Goal: Feedback & Contribution: Submit feedback/report problem

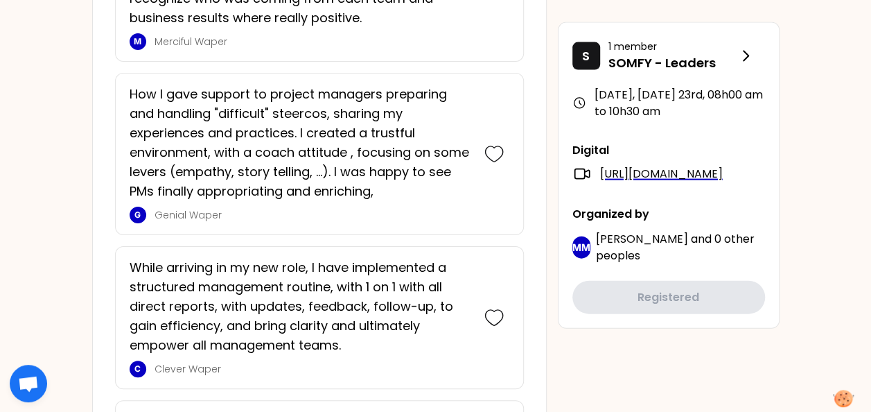
scroll to position [1387, 0]
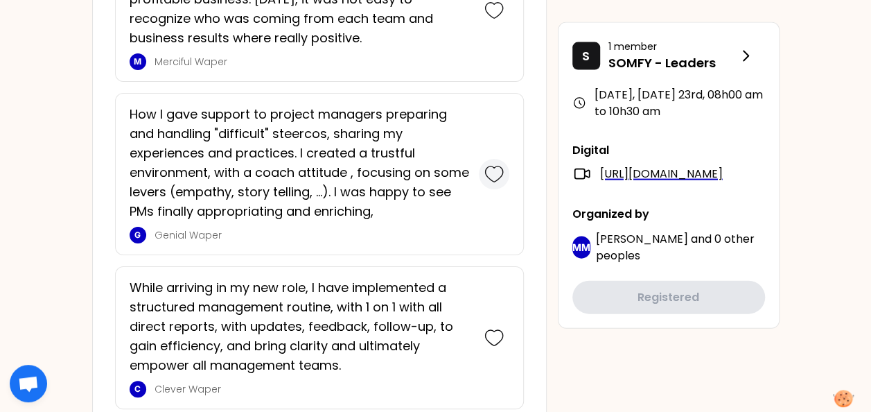
click at [489, 170] on icon at bounding box center [494, 173] width 19 height 19
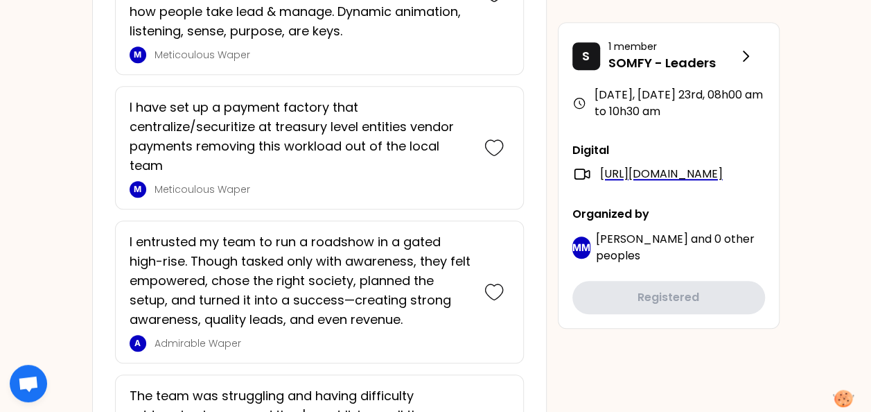
scroll to position [3010, 0]
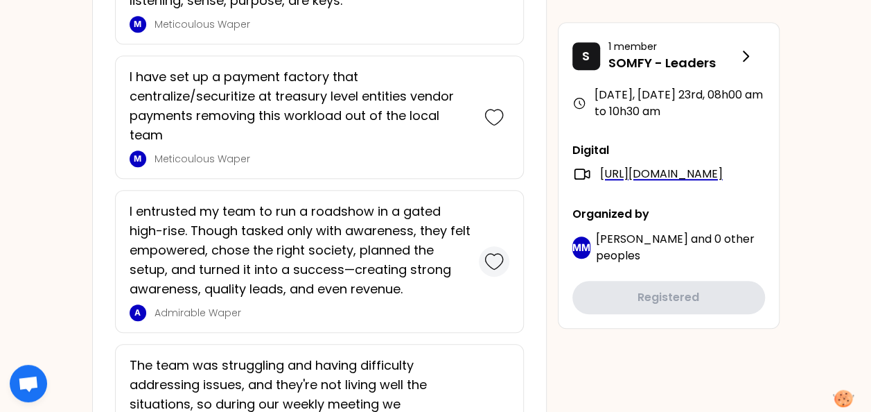
click at [495, 252] on icon at bounding box center [494, 261] width 19 height 19
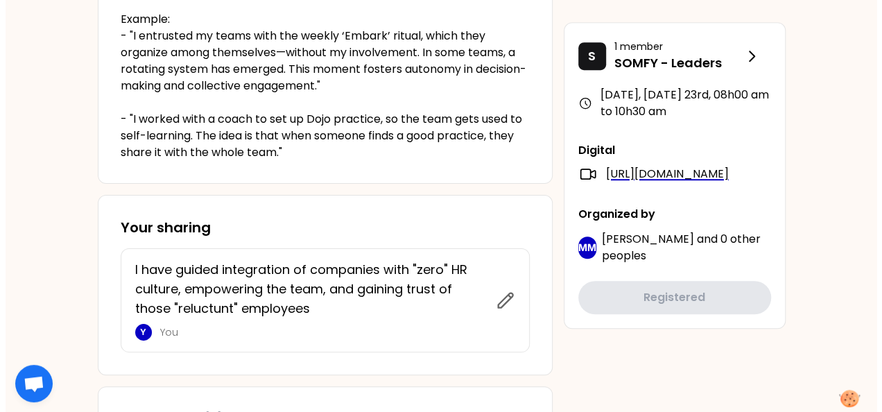
scroll to position [0, 0]
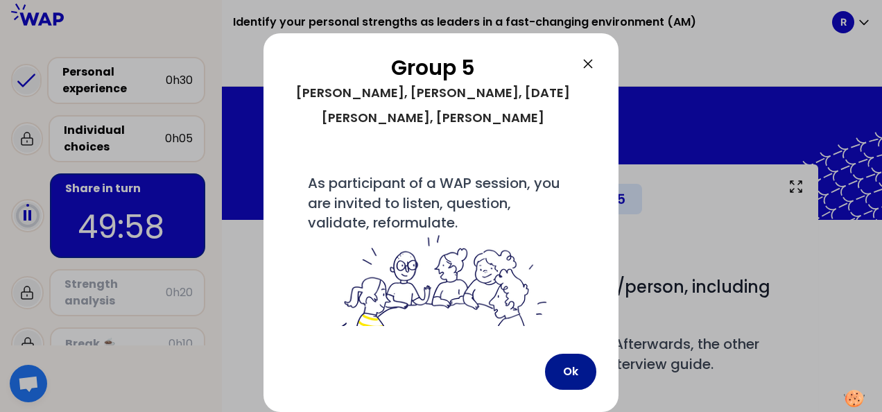
click at [573, 370] on button "Ok" at bounding box center [570, 372] width 51 height 36
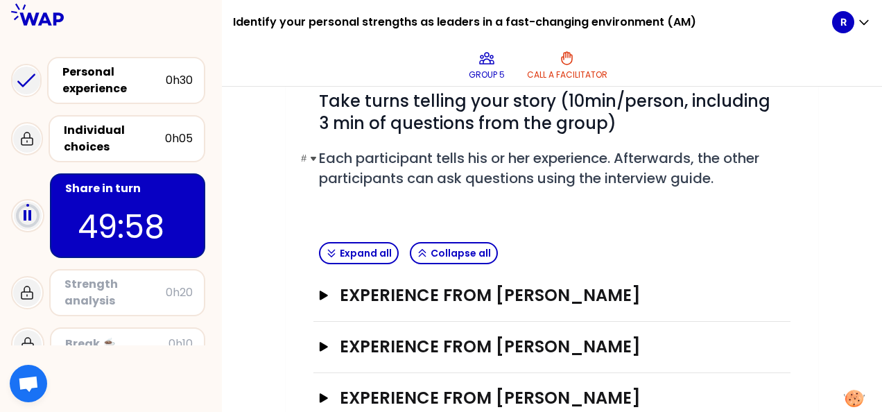
scroll to position [208, 0]
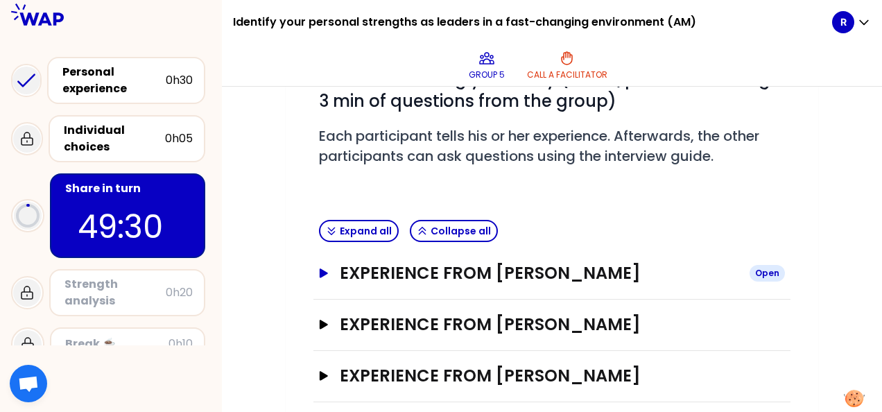
click at [321, 272] on icon "button" at bounding box center [324, 272] width 8 height 9
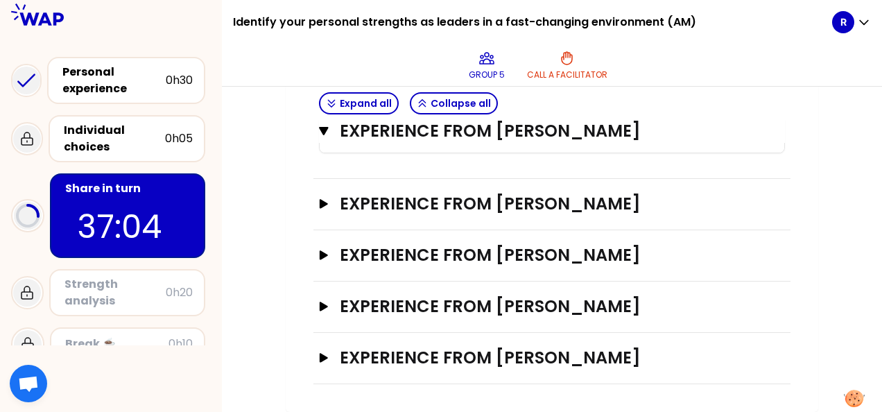
scroll to position [1179, 0]
click at [423, 211] on h3 "Experience from [PERSON_NAME]" at bounding box center [539, 204] width 399 height 22
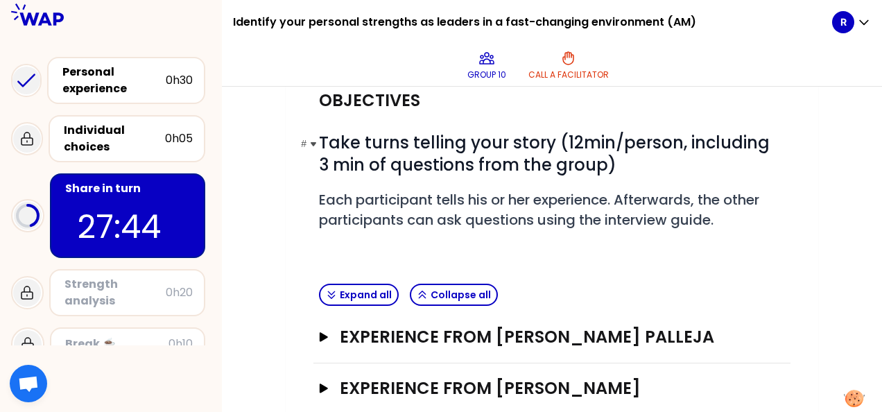
scroll to position [274, 0]
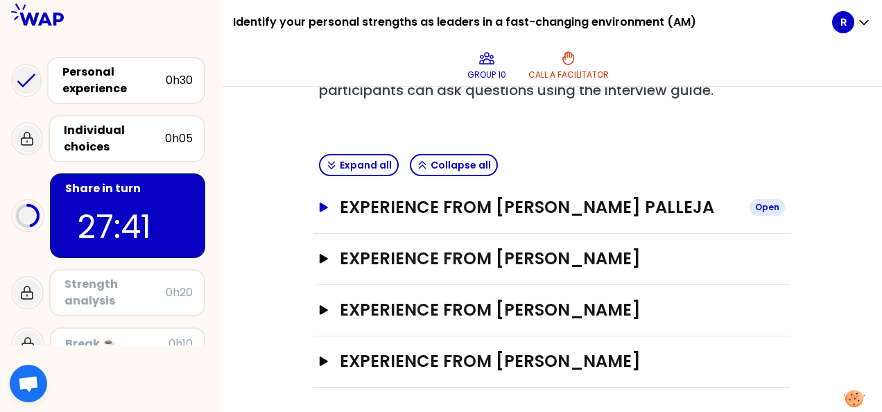
click at [476, 204] on h3 "Experience from [PERSON_NAME] Palleja" at bounding box center [539, 207] width 399 height 22
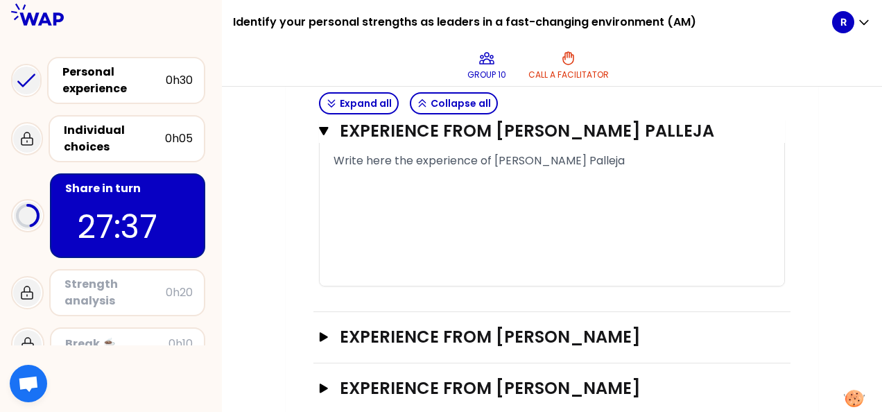
scroll to position [1138, 0]
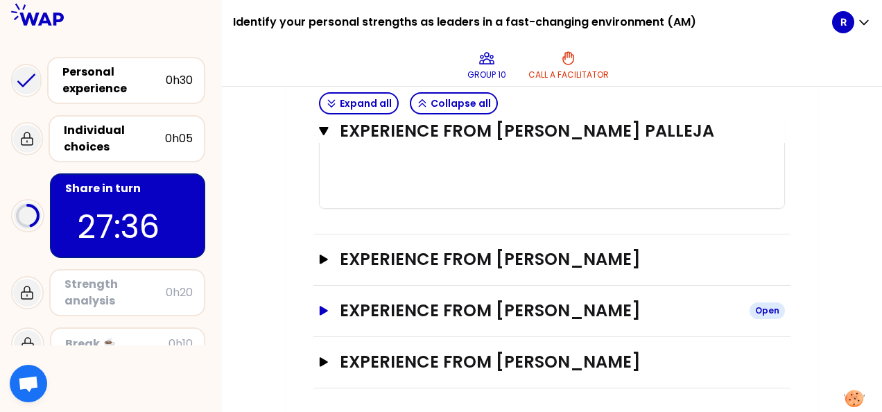
click at [468, 306] on h3 "Experience from [PERSON_NAME]" at bounding box center [539, 310] width 399 height 22
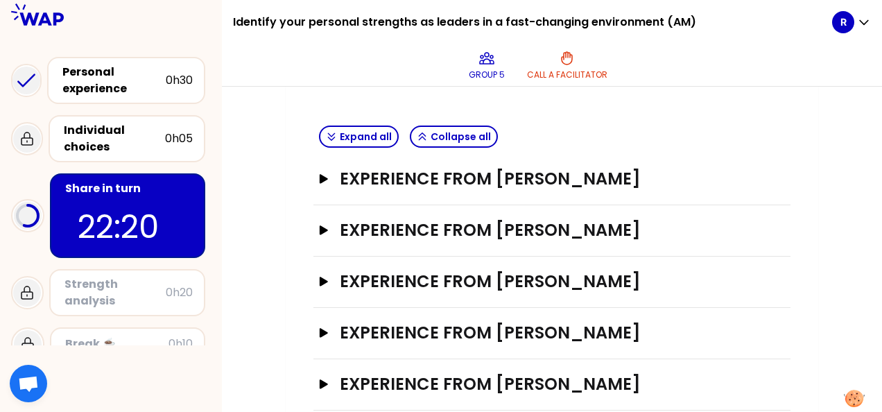
scroll to position [324, 0]
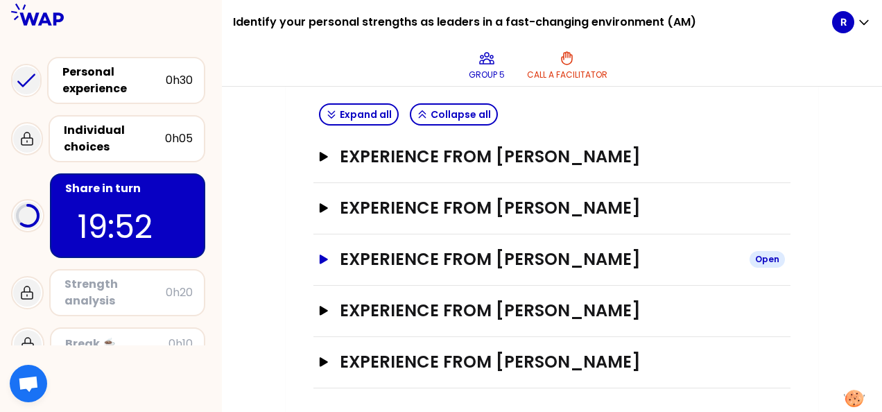
click at [323, 257] on icon "button" at bounding box center [324, 258] width 8 height 9
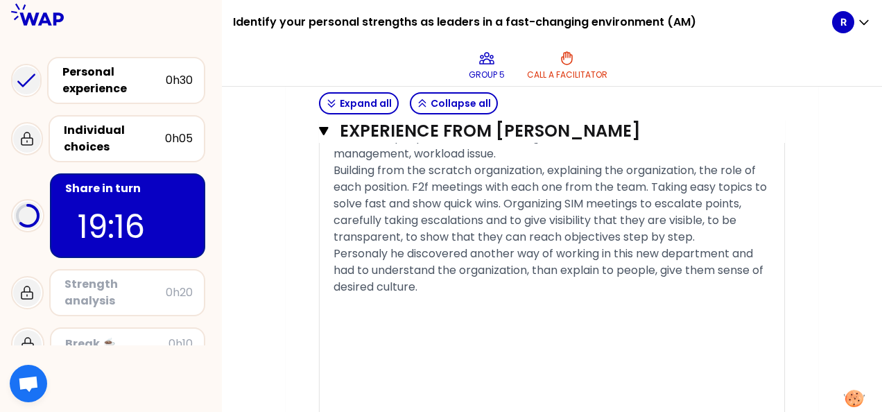
scroll to position [1395, 0]
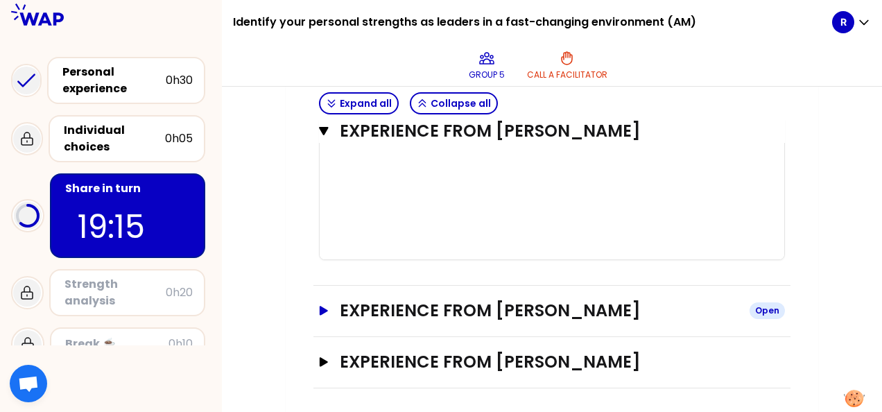
click at [462, 304] on h3 "Experience from [PERSON_NAME]" at bounding box center [539, 310] width 399 height 22
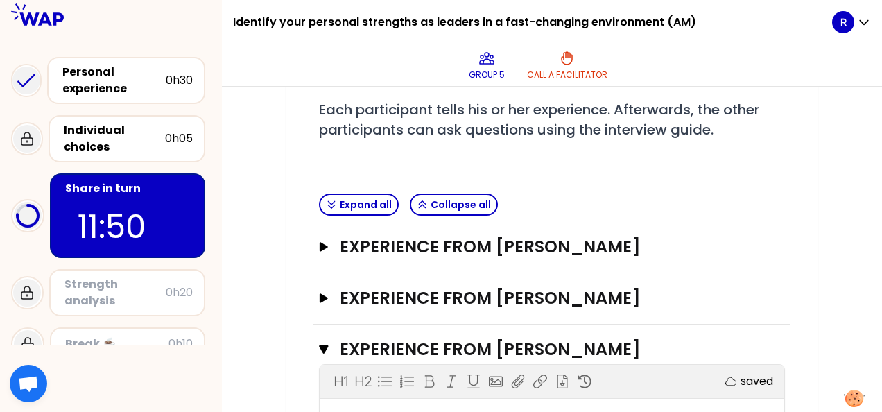
scroll to position [304, 0]
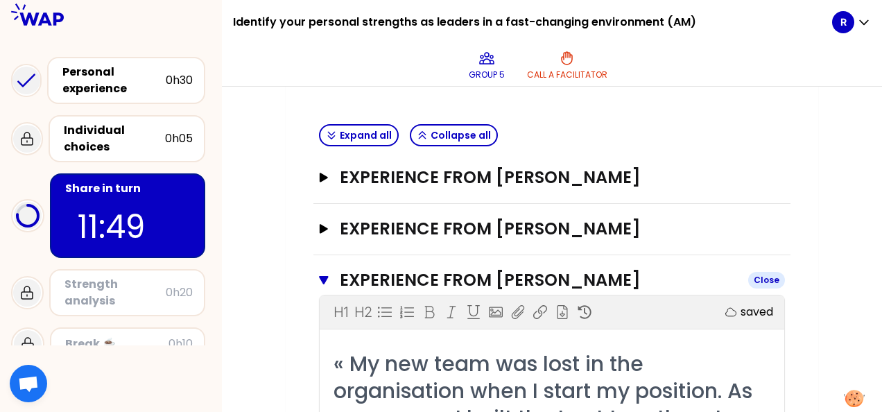
click at [326, 279] on icon "button" at bounding box center [324, 280] width 10 height 11
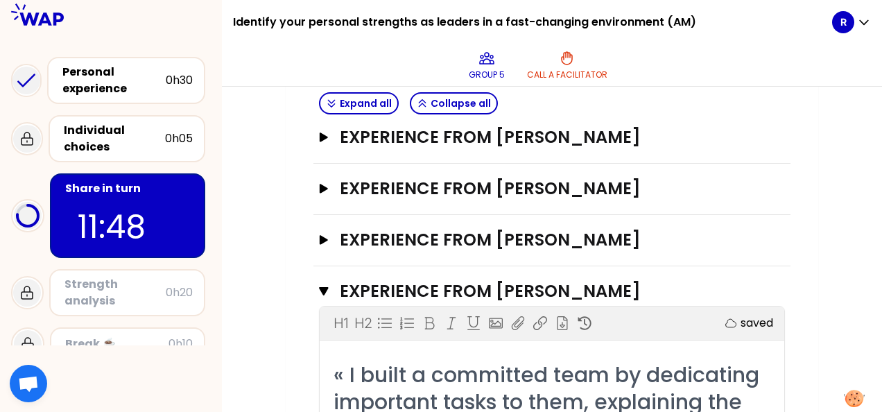
scroll to position [442, 0]
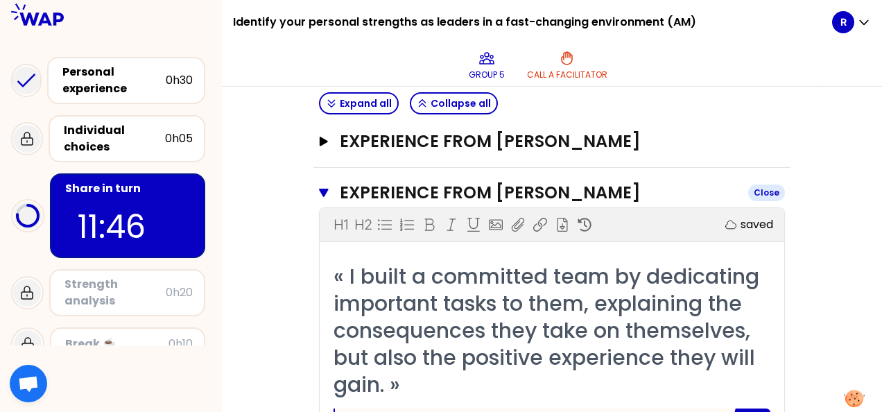
click at [323, 189] on icon "button" at bounding box center [323, 193] width 9 height 8
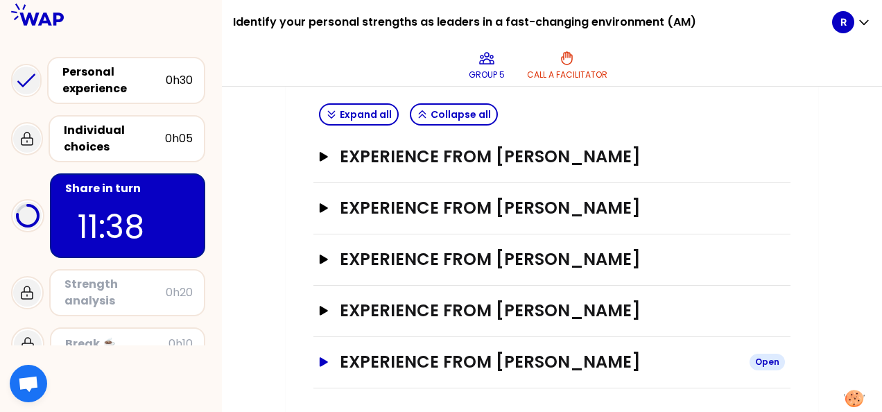
click at [471, 358] on h3 "Experience from [PERSON_NAME]" at bounding box center [539, 362] width 399 height 22
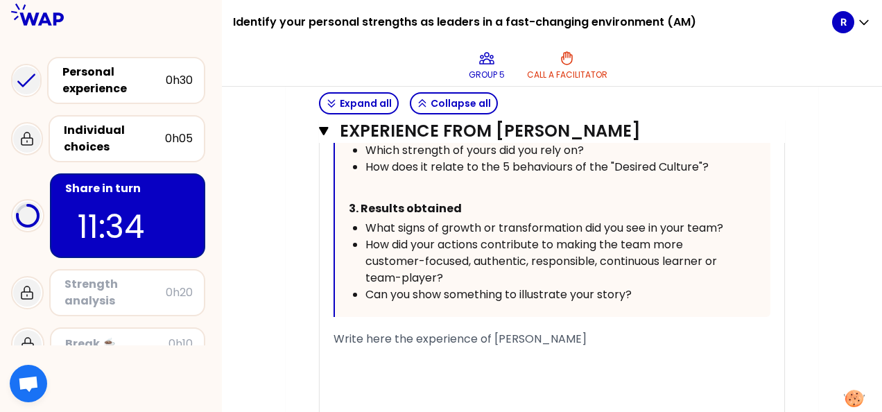
scroll to position [1188, 0]
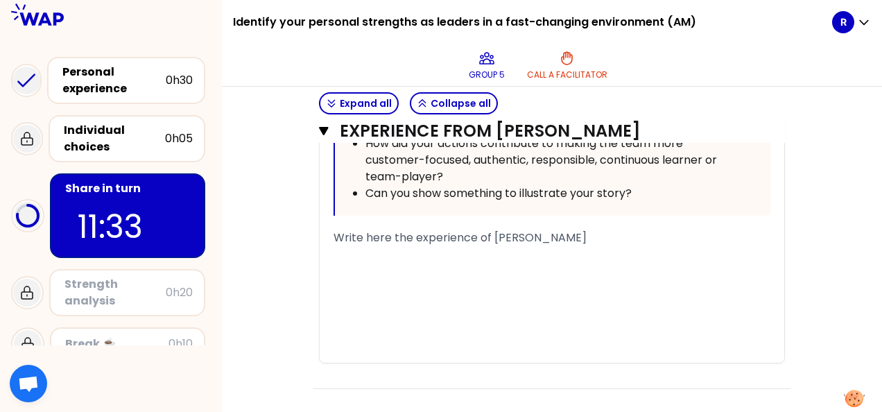
click at [419, 246] on div "﻿" at bounding box center [551, 254] width 437 height 17
click at [339, 230] on span "Write here the experience of [PERSON_NAME]" at bounding box center [459, 237] width 253 height 16
drag, startPoint x: 333, startPoint y: 229, endPoint x: 589, endPoint y: 239, distance: 256.7
click at [586, 246] on div "﻿" at bounding box center [551, 254] width 437 height 17
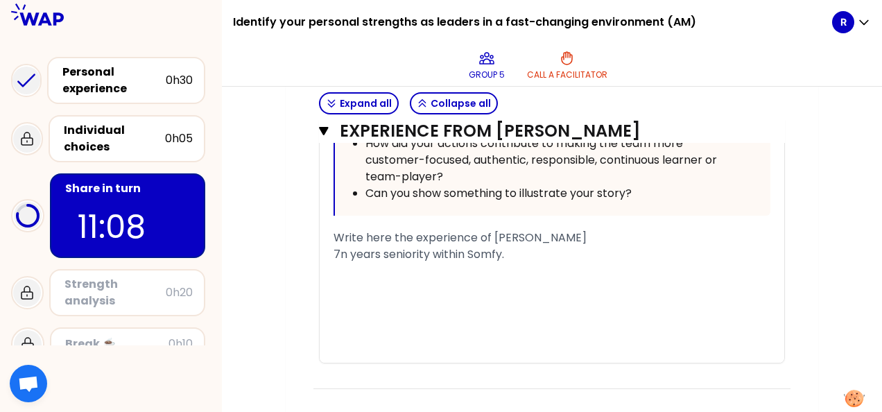
click at [341, 249] on span "7n years seniority within Somfy." at bounding box center [418, 254] width 171 height 16
click at [510, 252] on div "7 years seniority within Somfy." at bounding box center [551, 254] width 437 height 17
click at [495, 250] on span "7 years seniority within Somfy. Digitsl designed team, 7 people" at bounding box center [501, 254] width 337 height 16
click at [690, 254] on div "7 years seniority within Somfy as Digitsl designed team, 7 people" at bounding box center [551, 254] width 437 height 17
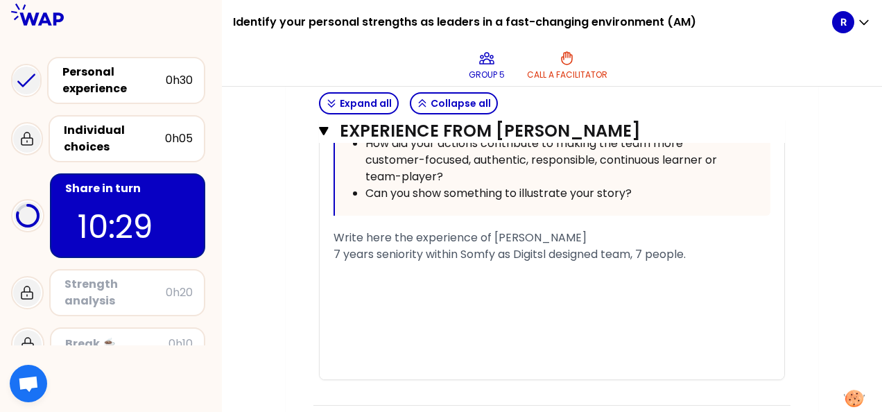
click at [545, 248] on span "7 years seniority within Somfy as Digitsl designed team, 7 people." at bounding box center [509, 254] width 352 height 16
click at [336, 263] on div "﻿" at bounding box center [551, 271] width 437 height 17
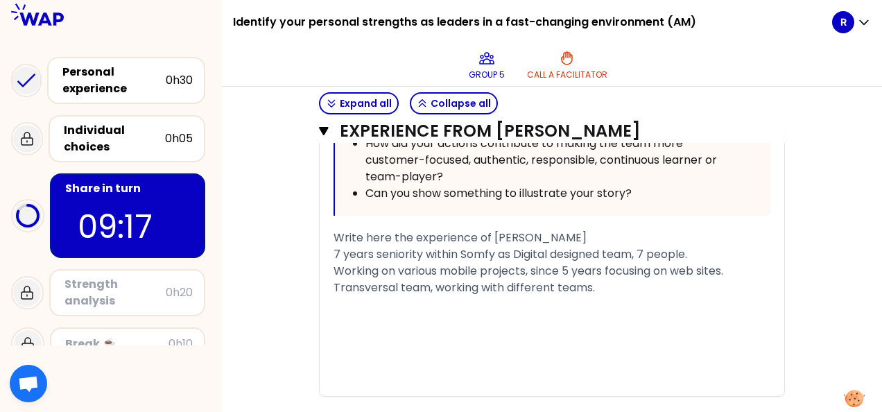
click at [592, 247] on span "7 years seniority within Somfy as Digital designed team, 7 people." at bounding box center [510, 254] width 354 height 16
click at [560, 247] on span "7 years seniority within Somfy as Digital design team, 7 people." at bounding box center [503, 254] width 340 height 16
click at [606, 286] on div "Transversal team, working with different teams." at bounding box center [551, 287] width 437 height 17
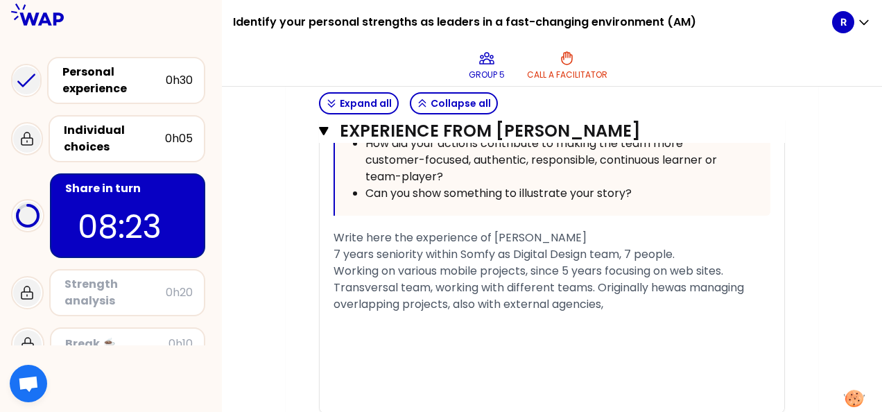
click at [666, 281] on span "Transversal team, working with different teams. Originally hewas managing overl…" at bounding box center [539, 295] width 413 height 33
click at [617, 302] on div "Transversal team, working with different teams. Originally he was managing over…" at bounding box center [551, 295] width 437 height 33
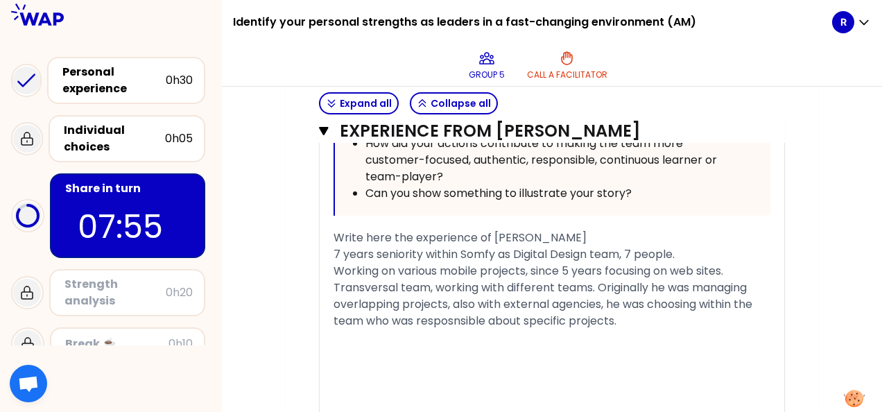
click at [453, 316] on span "Transversal team, working with different teams. Originally he was managing over…" at bounding box center [544, 303] width 422 height 49
click at [626, 315] on div "Transversal team, working with different teams. Originally he was managing over…" at bounding box center [551, 304] width 437 height 50
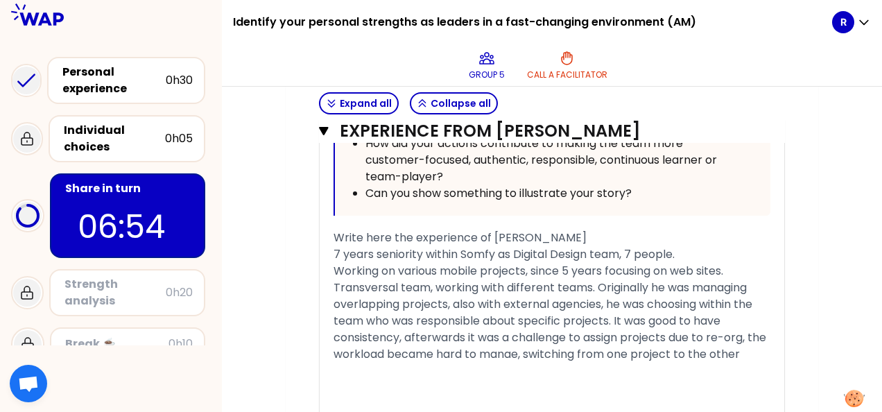
click at [516, 351] on span "Transversal team, working with different teams. Originally he was managing over…" at bounding box center [550, 320] width 435 height 82
click at [754, 349] on div "Transversal team, working with different teams. Originally he was managing over…" at bounding box center [551, 320] width 437 height 83
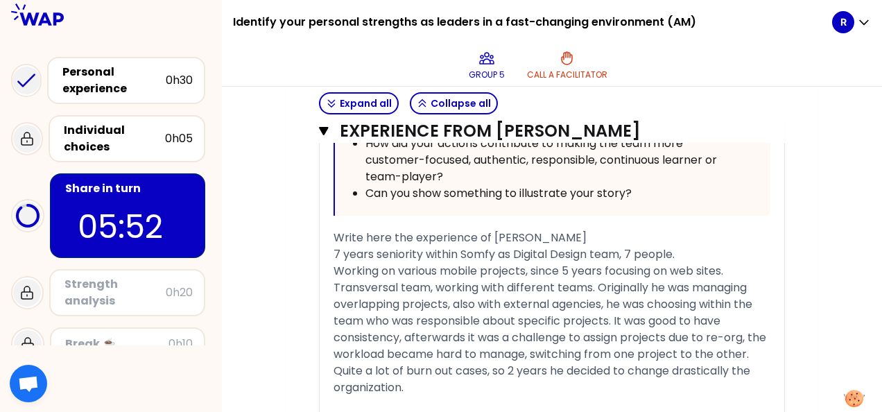
click at [433, 365] on span "Quite a lot of burn out cases, so 2 years he decided to change drastically the …" at bounding box center [542, 379] width 419 height 33
click at [435, 387] on div "Quite a lot of burn out cases, so 2 years he decided to change drastically the …" at bounding box center [551, 379] width 437 height 33
click at [472, 381] on span "Quite a lot of burn out cases, so 2 years he decided to change drastically the …" at bounding box center [542, 379] width 419 height 33
click at [525, 381] on span "Quite a lot of burn out cases, so 2 years he decided to change drastically the …" at bounding box center [542, 379] width 419 height 33
click at [515, 384] on span "Quite a lot of burn out cases, so 2 years he decided to change drastically the …" at bounding box center [542, 379] width 419 height 33
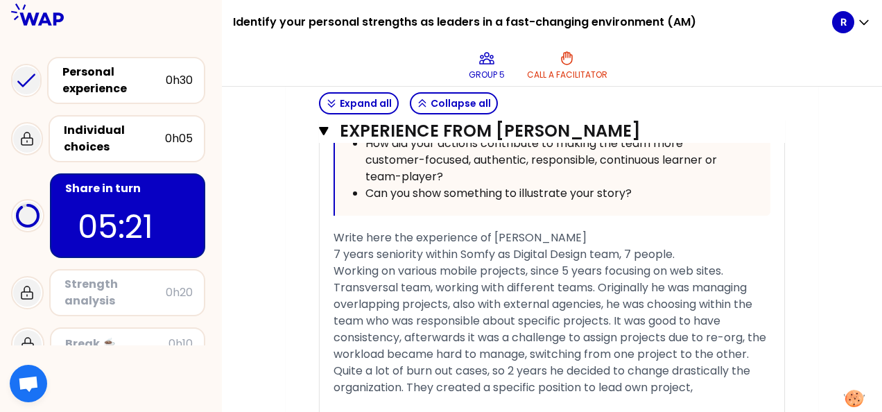
click at [710, 384] on div "Quite a lot of burn out cases, so 2 years he decided to change drastically the …" at bounding box center [551, 379] width 437 height 33
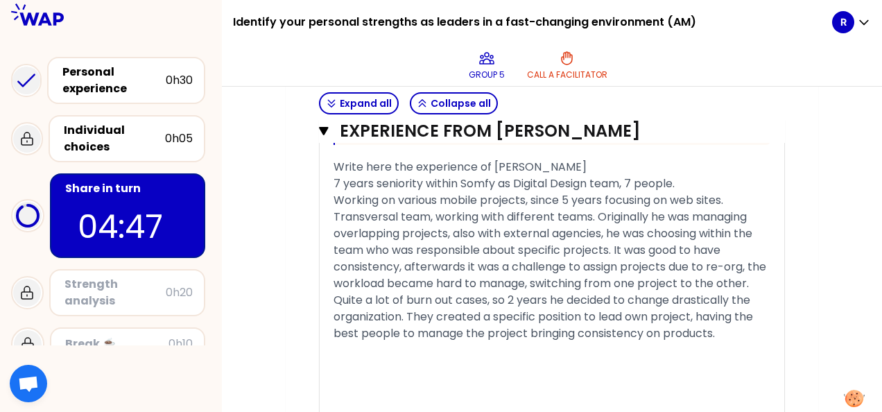
scroll to position [1327, 0]
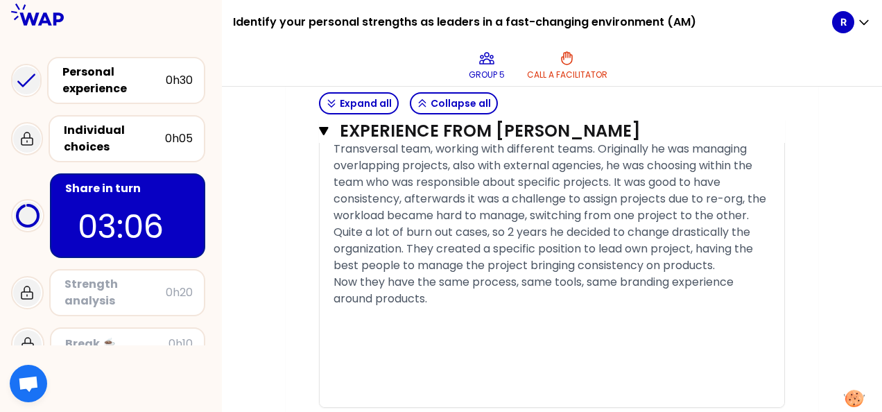
click at [378, 295] on span "Now they have the same process, same tools, same branding experience around pro…" at bounding box center [534, 290] width 403 height 33
click at [473, 297] on div "Now they have the same process, same tools, same branding experience around eve…" at bounding box center [551, 290] width 437 height 33
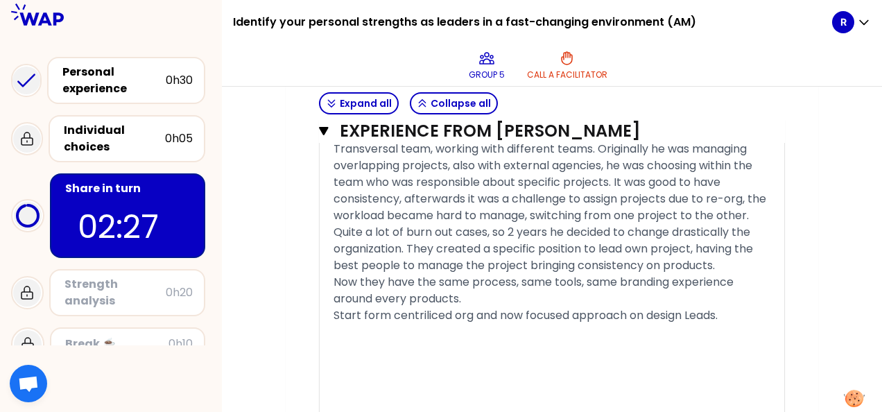
click at [420, 309] on span "Start form centriliced org and now focused approach on design Leads." at bounding box center [525, 315] width 384 height 16
click at [435, 311] on span "Start form centriliced org and now focused approach on design Leads." at bounding box center [525, 315] width 384 height 16
click at [422, 309] on span "Start form centrilised org and now focused approach on design Leads." at bounding box center [524, 315] width 383 height 16
drag, startPoint x: 654, startPoint y: 309, endPoint x: 725, endPoint y: 309, distance: 70.7
click at [721, 309] on span "Start form centralised org and now focused approach on design Leads." at bounding box center [527, 315] width 388 height 16
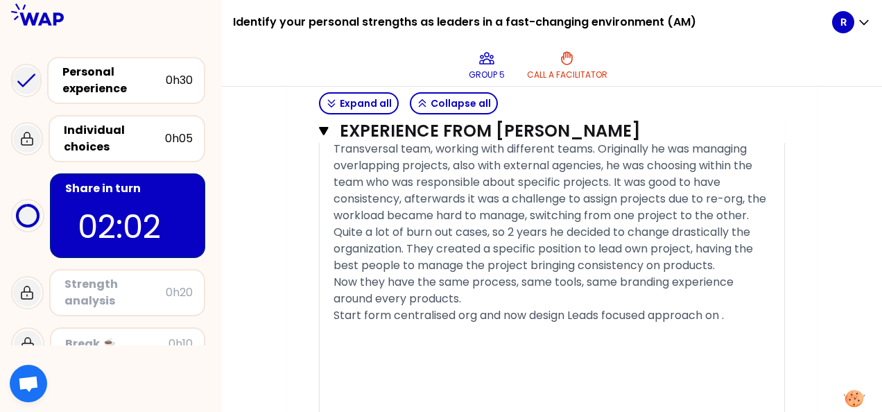
click at [709, 310] on span "Start form centralised org and now design Leads focused approach on ." at bounding box center [528, 315] width 390 height 16
click at [538, 311] on span "Start form centralised org and now design Leads focused approach." at bounding box center [518, 315] width 371 height 16
click at [721, 310] on div "Start form centralised org and now Design Leads focused approach." at bounding box center [551, 315] width 437 height 17
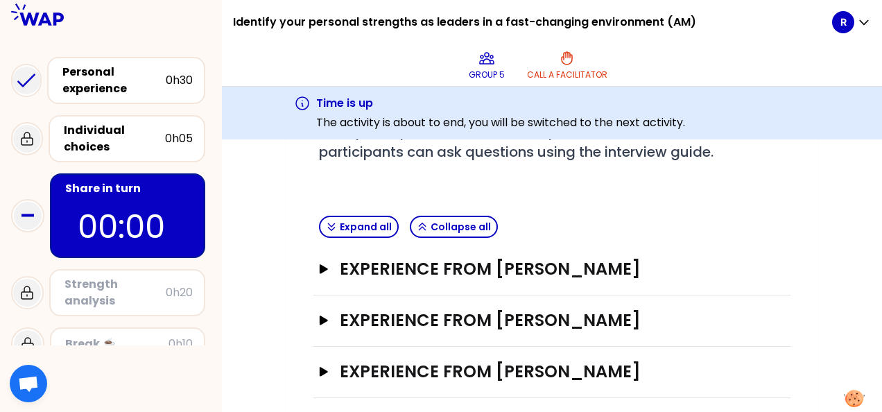
scroll to position [226, 0]
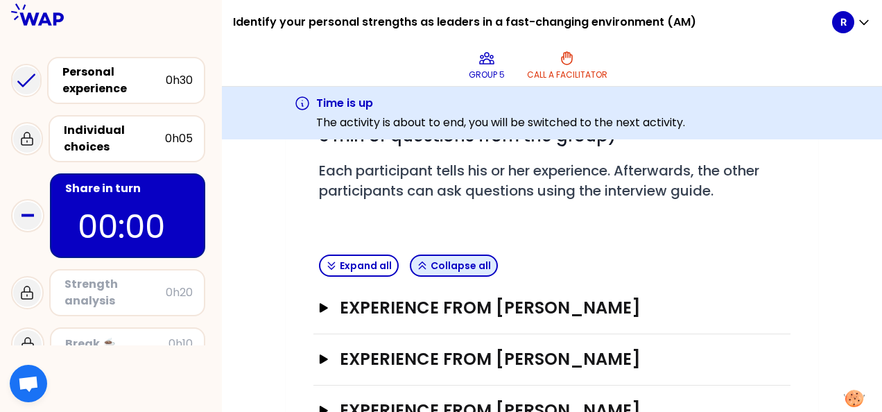
click at [427, 266] on button "Collapse all" at bounding box center [454, 265] width 88 height 22
click at [424, 262] on icon "button" at bounding box center [422, 265] width 6 height 7
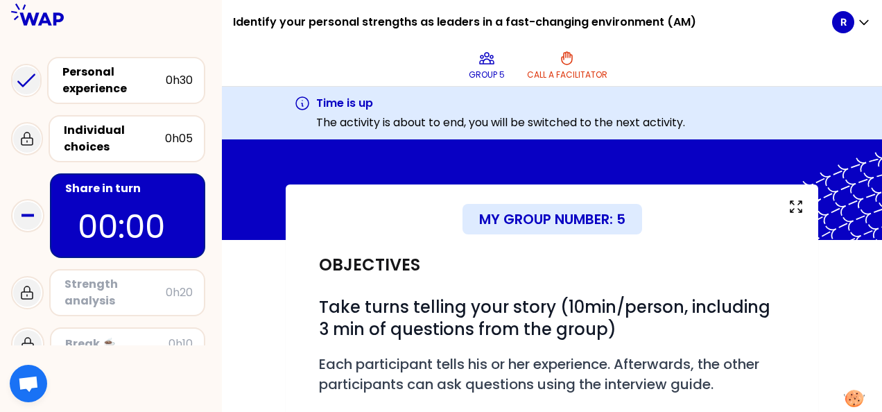
scroll to position [31, 0]
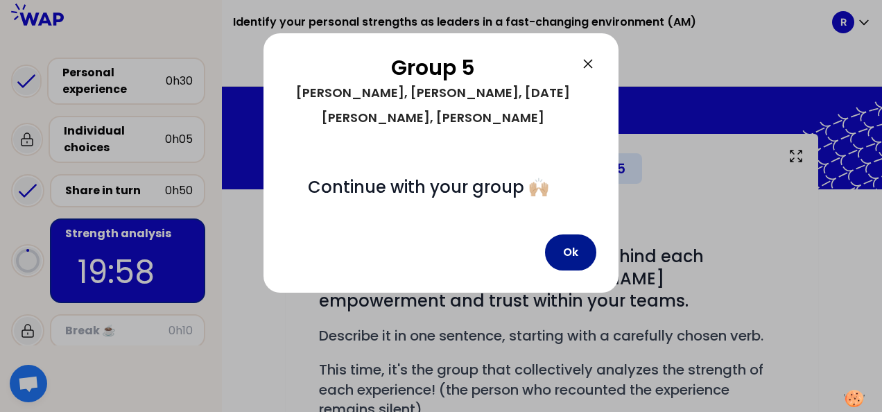
click at [569, 234] on button "Ok" at bounding box center [570, 252] width 51 height 36
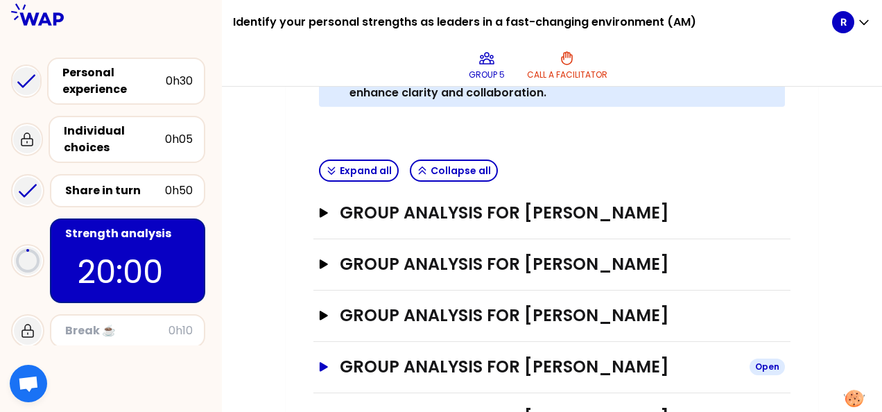
scroll to position [571, 0]
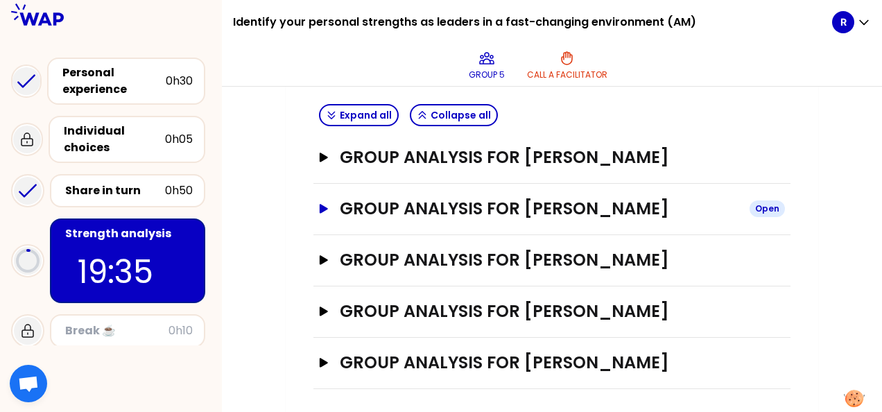
click at [321, 204] on icon "button" at bounding box center [324, 208] width 8 height 9
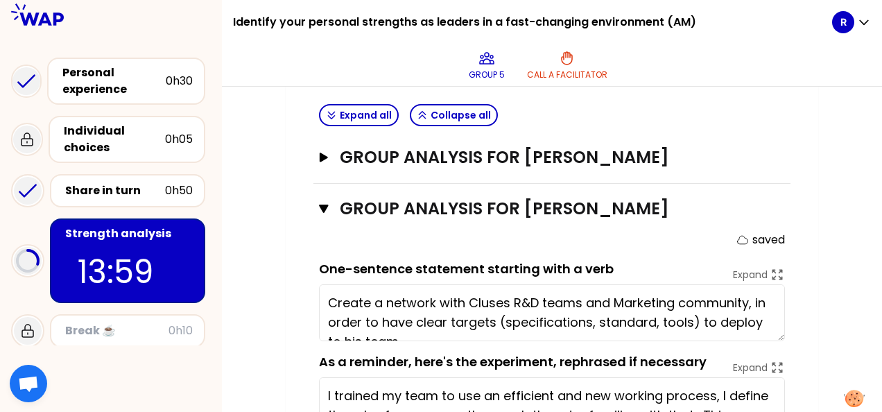
type textarea "Create a network with Cluses R&D teams and Marketing community, in order to hav…"
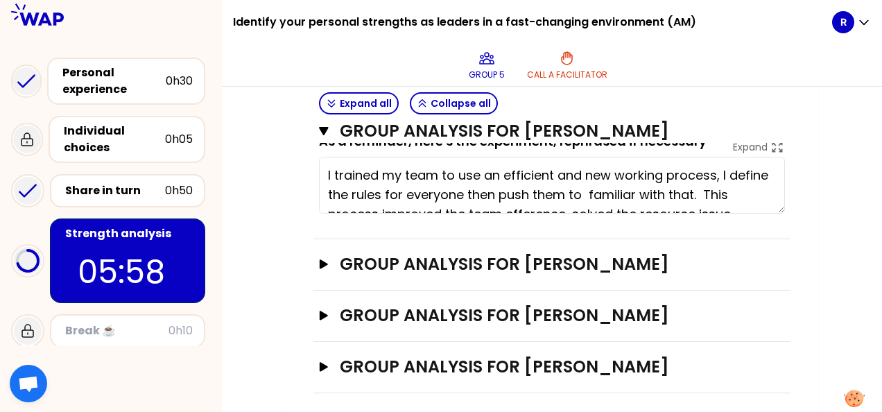
scroll to position [795, 0]
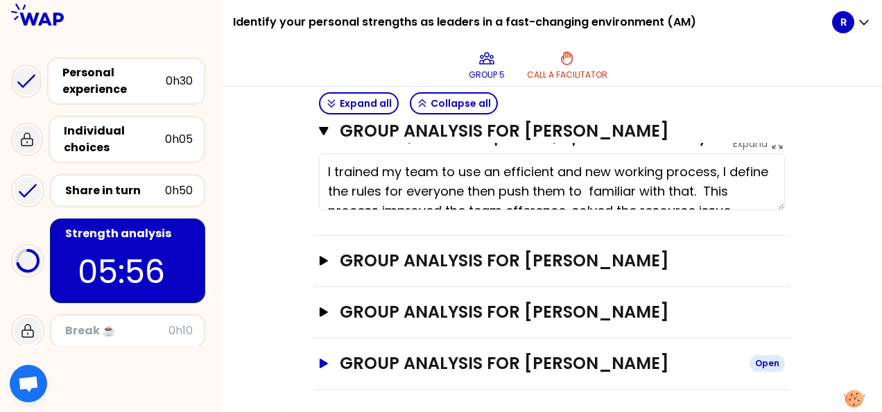
click at [338, 357] on button "Group analysis for [PERSON_NAME] Open" at bounding box center [552, 363] width 466 height 22
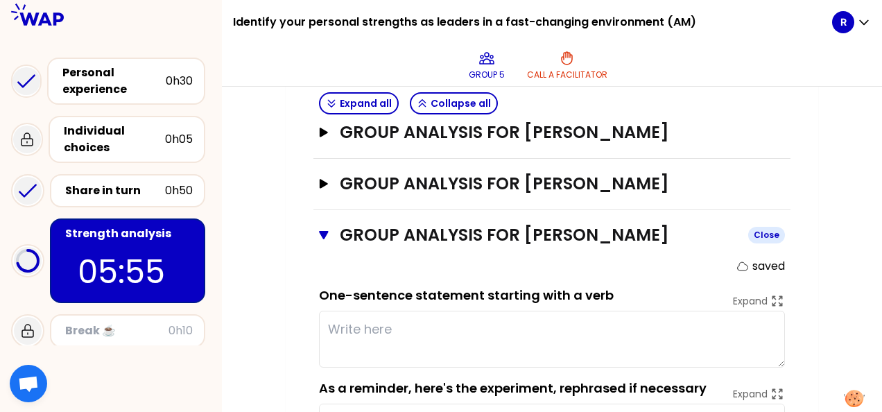
scroll to position [934, 0]
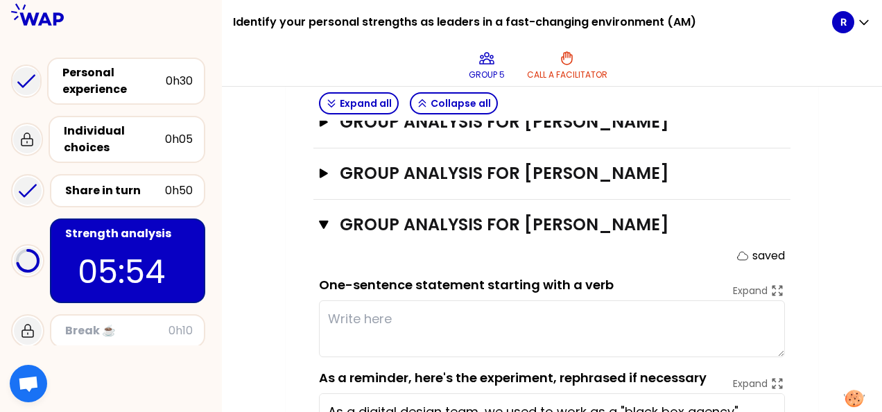
click at [358, 317] on textarea at bounding box center [552, 328] width 466 height 57
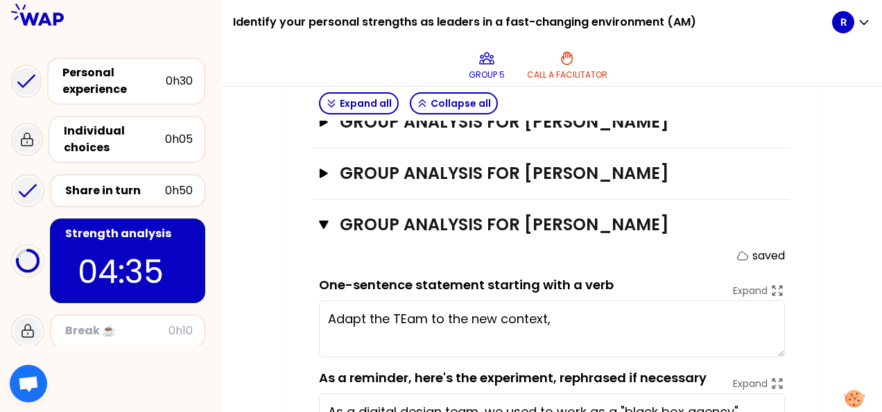
click at [406, 315] on textarea "Adapt the TEam to the new context," at bounding box center [552, 328] width 466 height 57
click at [557, 313] on textarea "Adapt the Team to the new context," at bounding box center [552, 328] width 466 height 57
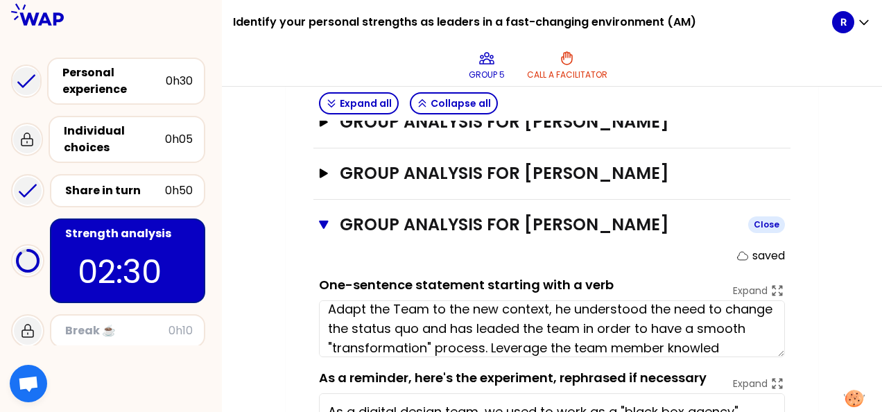
scroll to position [29, 0]
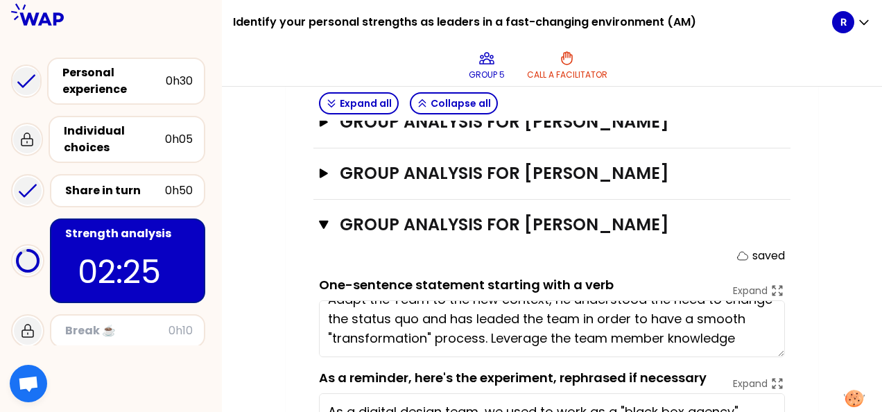
click at [539, 322] on textarea "Adapt the Team to the new context, he understood the need to change the status …" at bounding box center [552, 328] width 466 height 57
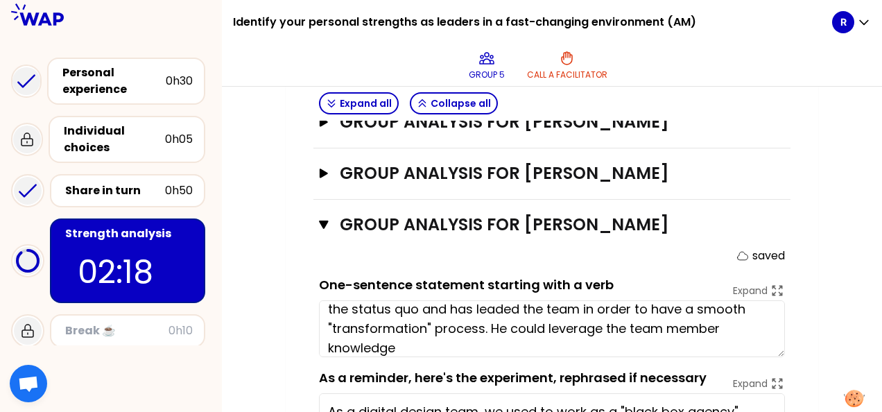
click at [456, 339] on textarea "Adapt the Team to the new context, he understood the need to change the status …" at bounding box center [552, 328] width 466 height 57
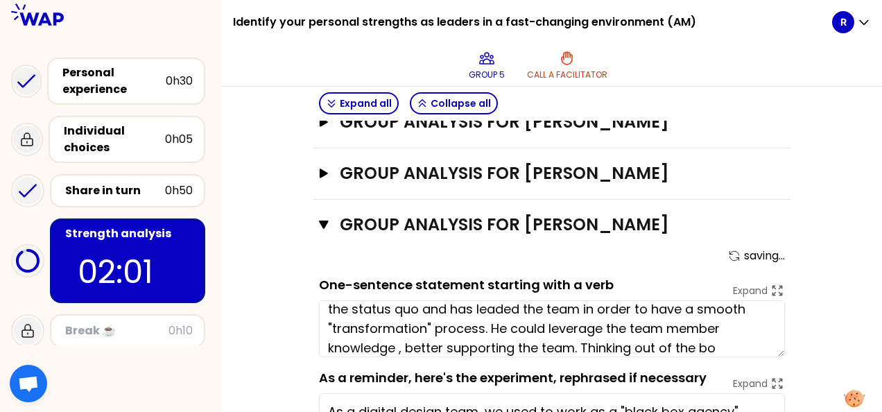
scroll to position [49, 0]
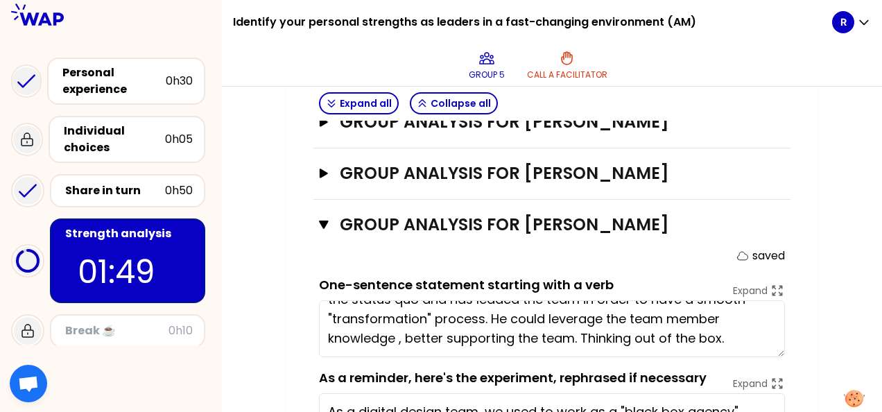
click at [599, 321] on textarea "Adapt the Team to the new context, he understood the need to change the status …" at bounding box center [552, 328] width 466 height 57
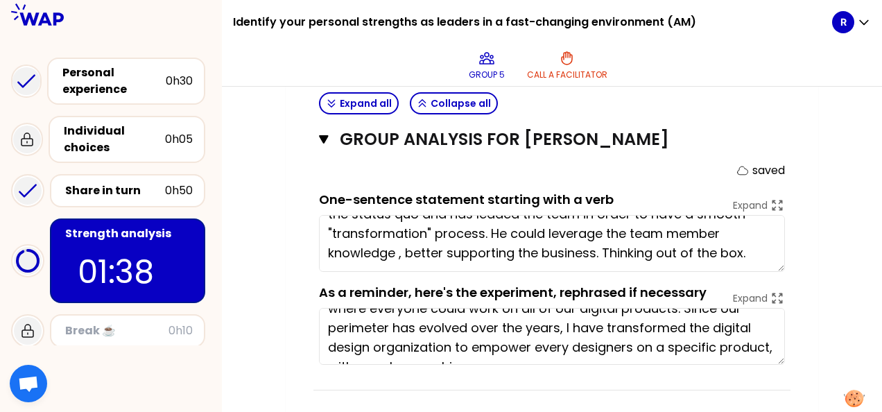
scroll to position [58, 0]
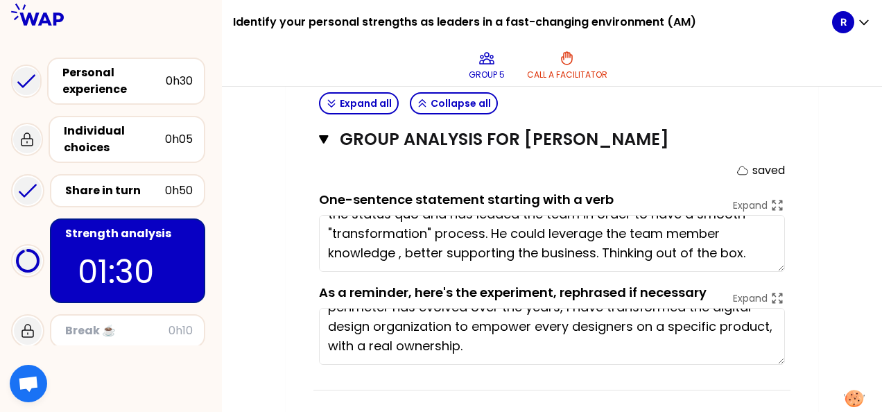
type textarea "Adapt the Team to the new context, he understood the need to change the status …"
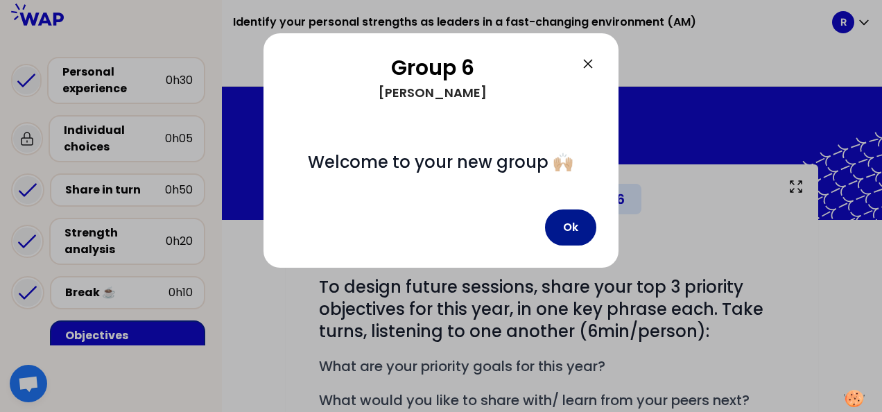
click at [573, 229] on button "Ok" at bounding box center [570, 227] width 51 height 36
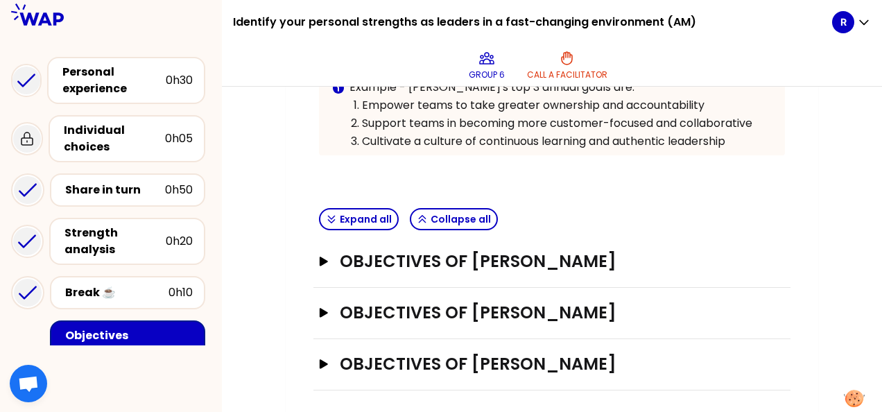
scroll to position [367, 0]
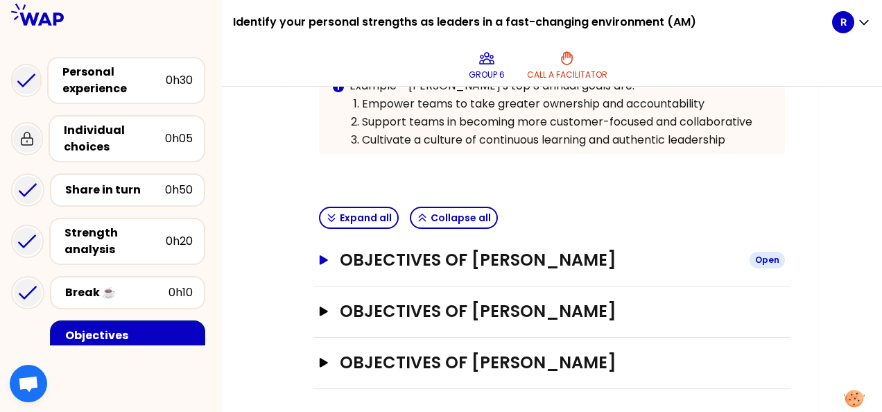
click at [446, 262] on h3 "Objectives of [PERSON_NAME]" at bounding box center [539, 260] width 399 height 22
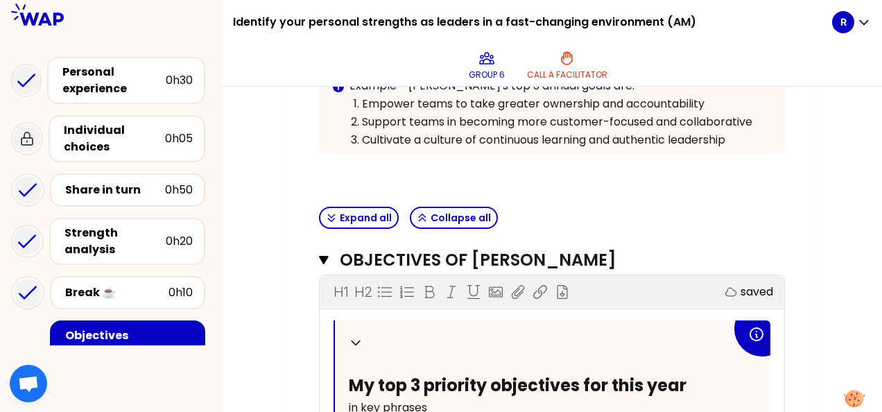
scroll to position [506, 0]
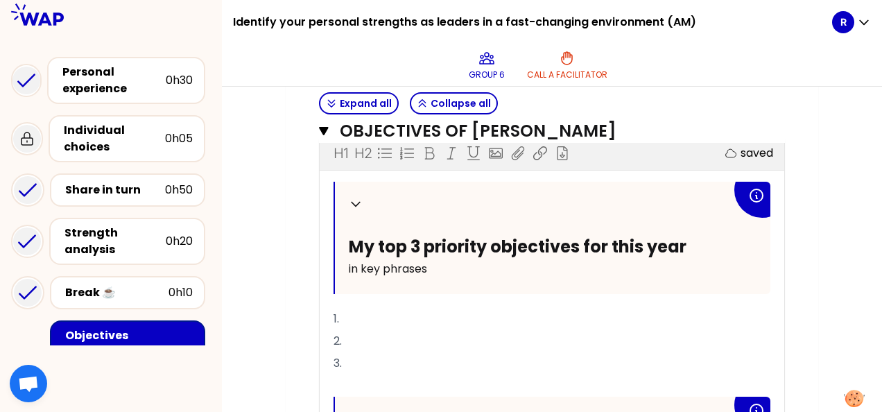
click at [392, 311] on p "1." at bounding box center [551, 319] width 437 height 22
click at [370, 337] on p "2." at bounding box center [551, 341] width 437 height 22
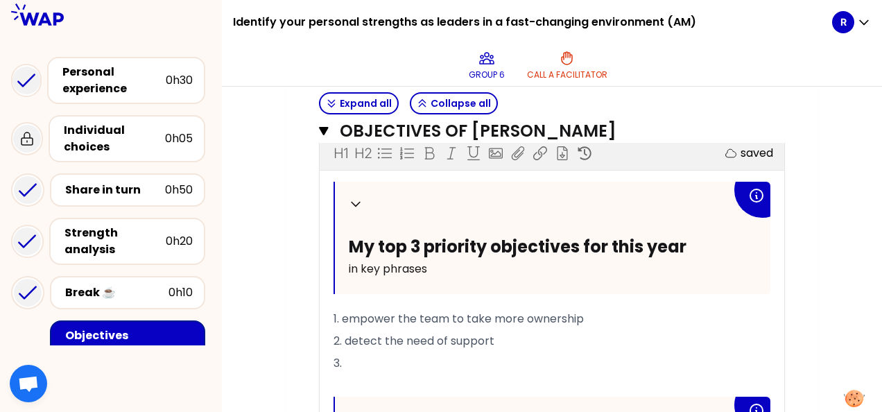
click at [385, 334] on span "2. detect the need of support" at bounding box center [413, 341] width 161 height 16
click at [353, 355] on p "3." at bounding box center [551, 363] width 437 height 22
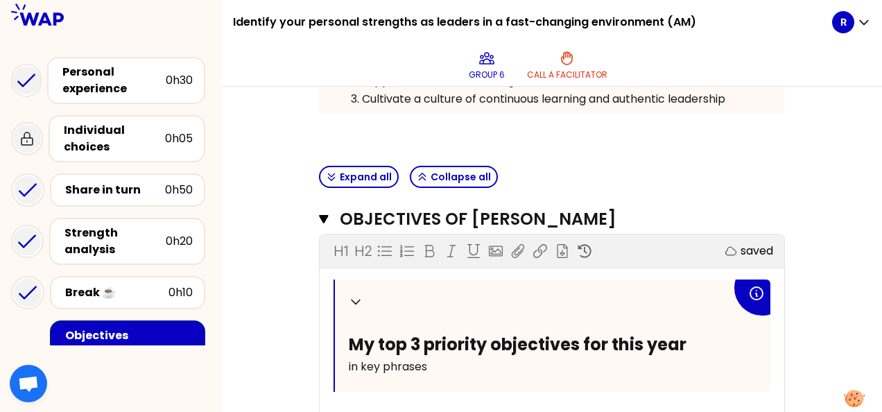
scroll to position [437, 0]
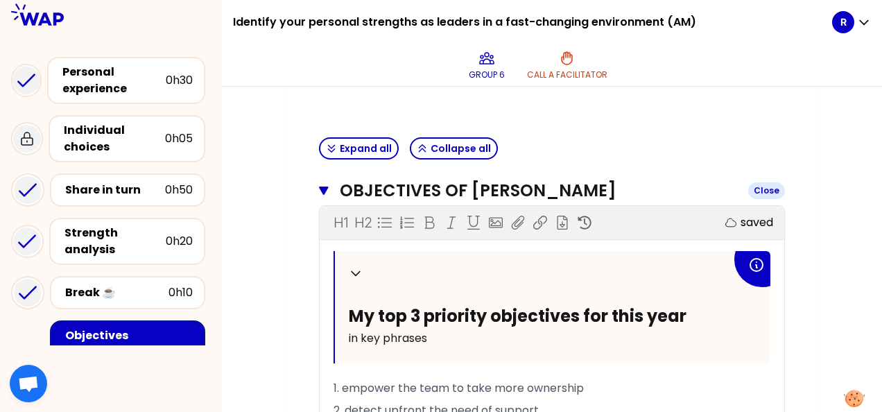
click at [322, 186] on icon "button" at bounding box center [323, 190] width 9 height 8
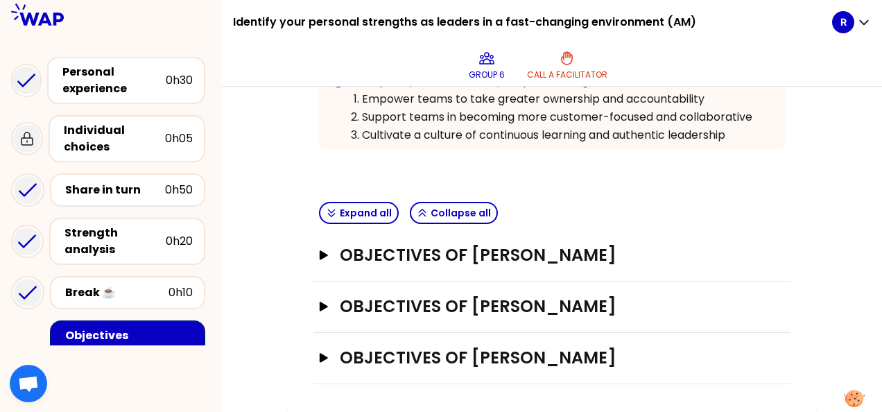
scroll to position [367, 0]
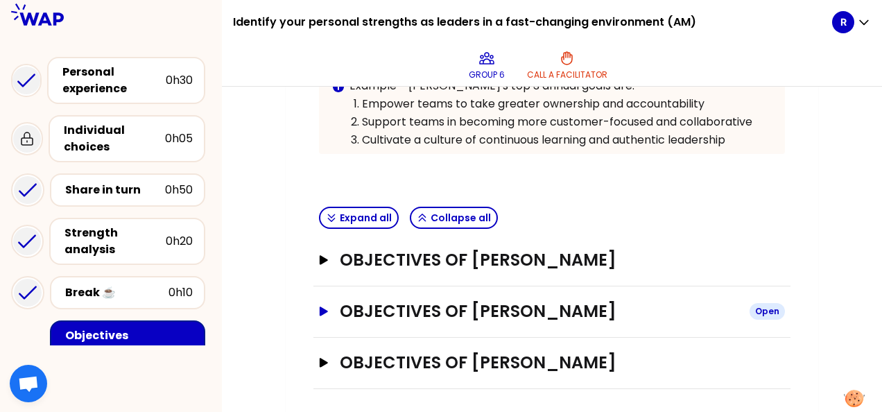
click at [391, 304] on h3 "Objectives of [PERSON_NAME]" at bounding box center [539, 311] width 399 height 22
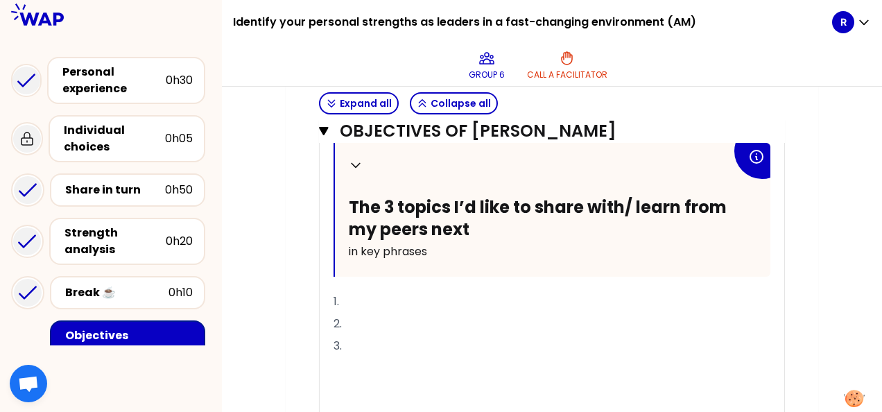
scroll to position [778, 0]
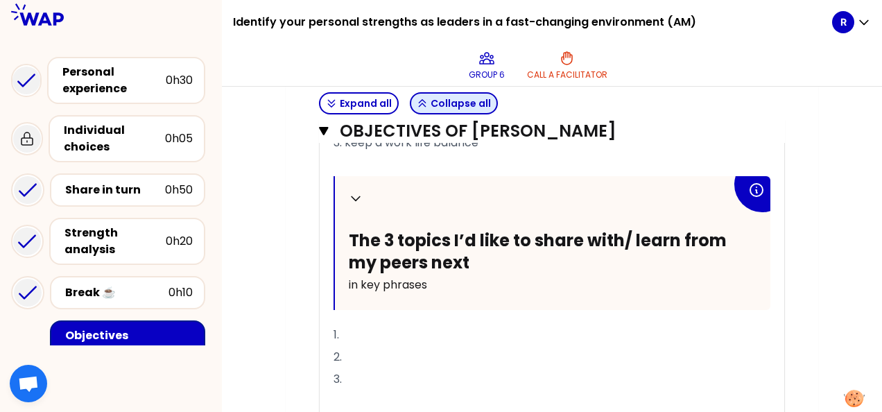
click at [424, 103] on icon "button" at bounding box center [422, 103] width 11 height 11
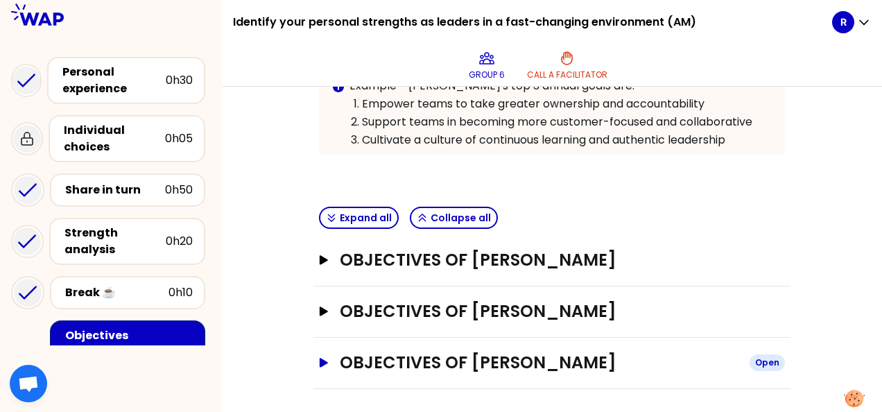
click at [444, 356] on h3 "Objectives of [PERSON_NAME]" at bounding box center [539, 362] width 399 height 22
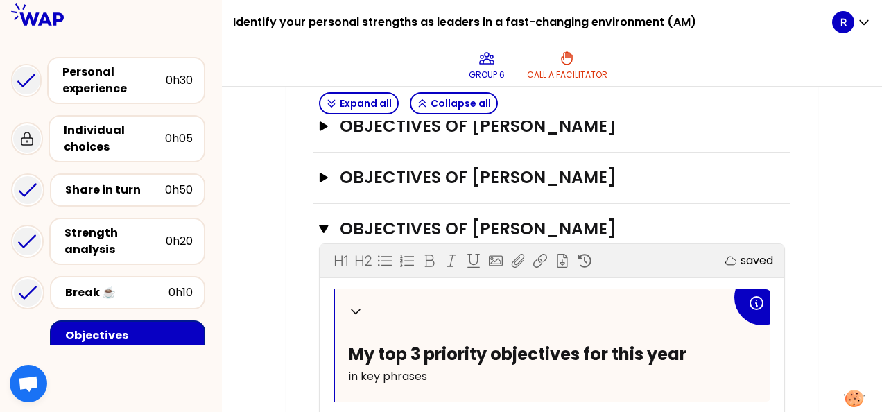
scroll to position [501, 0]
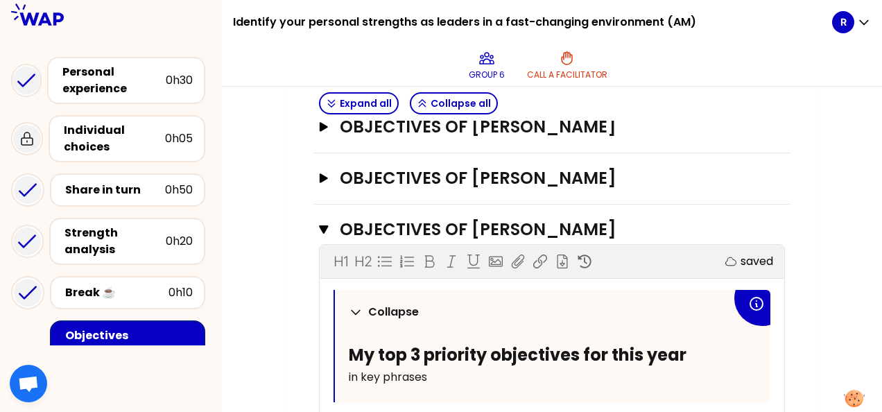
click at [353, 305] on icon at bounding box center [356, 312] width 14 height 14
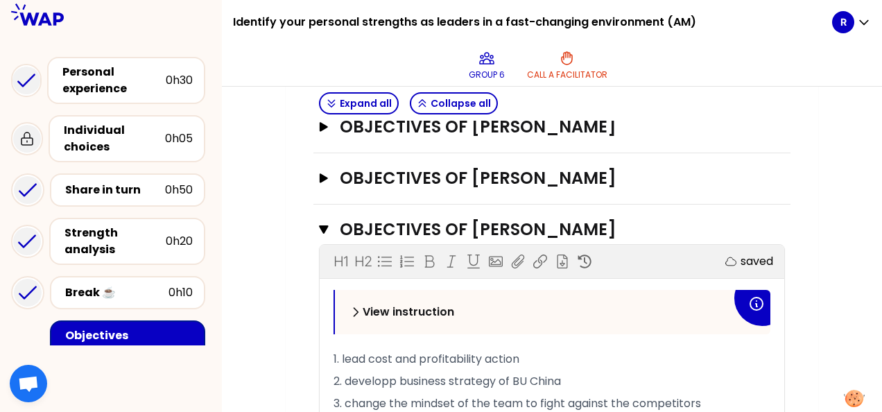
scroll to position [431, 0]
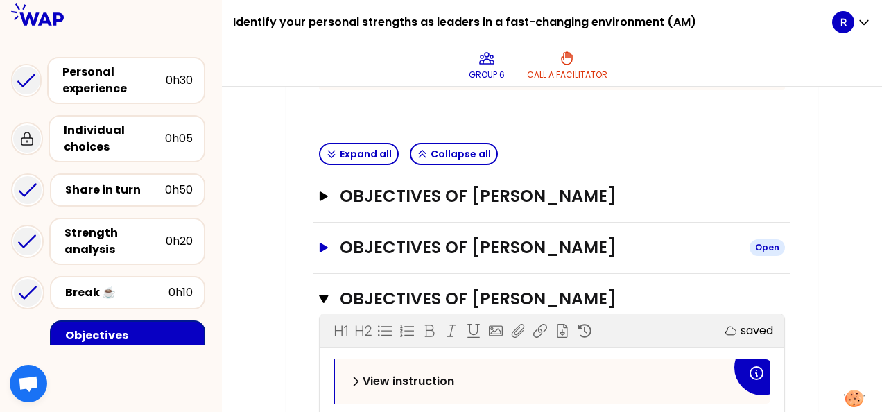
click at [319, 243] on icon "button" at bounding box center [323, 248] width 11 height 10
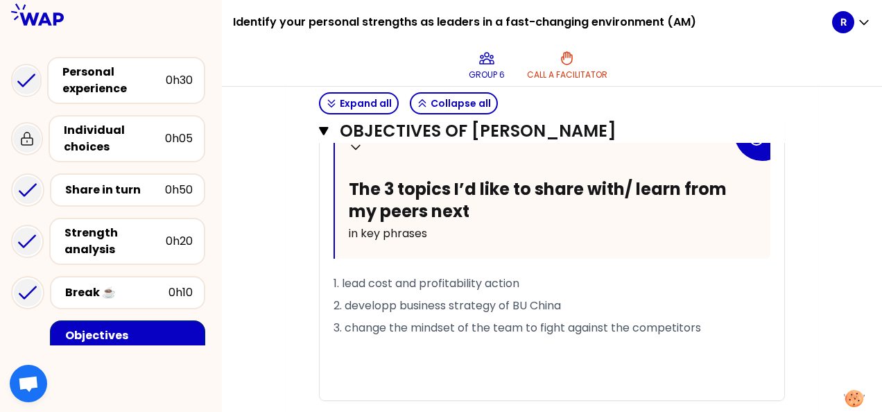
scroll to position [916, 0]
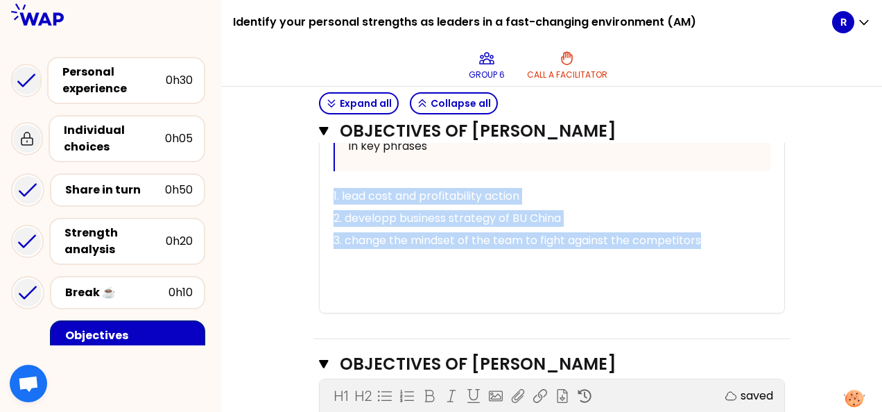
drag, startPoint x: 334, startPoint y: 189, endPoint x: 738, endPoint y: 244, distance: 407.3
click at [738, 244] on div "Collapse My top 3 priority objectives for this year in key phrases 1. keep coac…" at bounding box center [551, 68] width 437 height 490
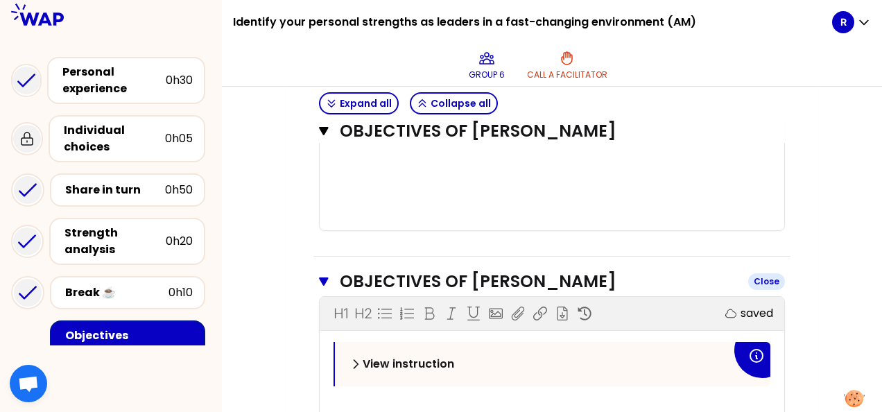
scroll to position [986, 0]
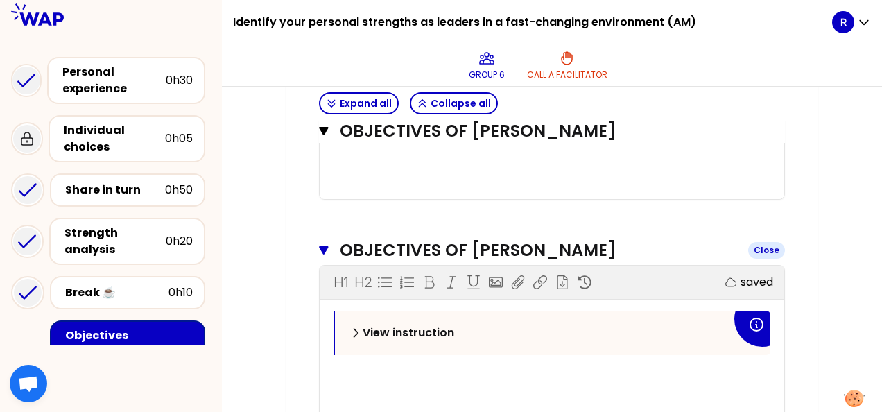
click at [320, 245] on icon "button" at bounding box center [324, 250] width 10 height 11
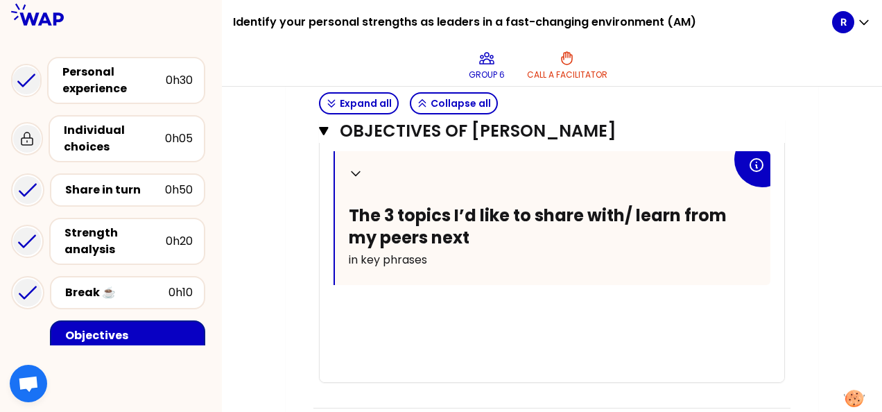
scroll to position [872, 0]
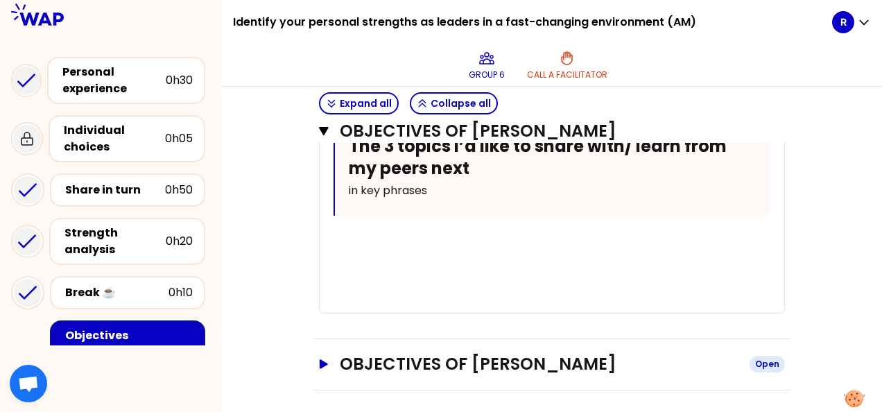
click at [462, 354] on h3 "Objectives of [PERSON_NAME]" at bounding box center [539, 364] width 399 height 22
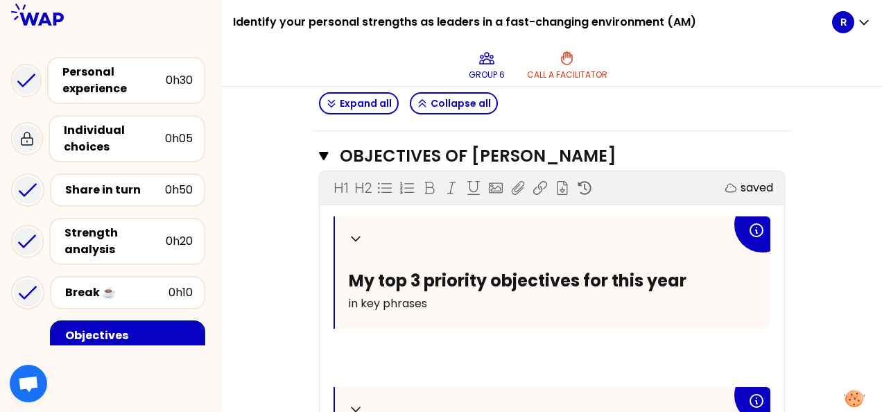
scroll to position [1080, 0]
click at [357, 234] on icon at bounding box center [356, 239] width 14 height 14
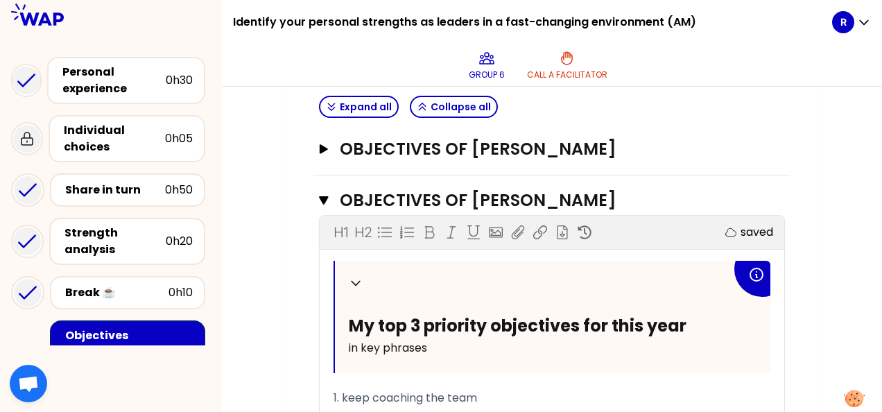
scroll to position [409, 0]
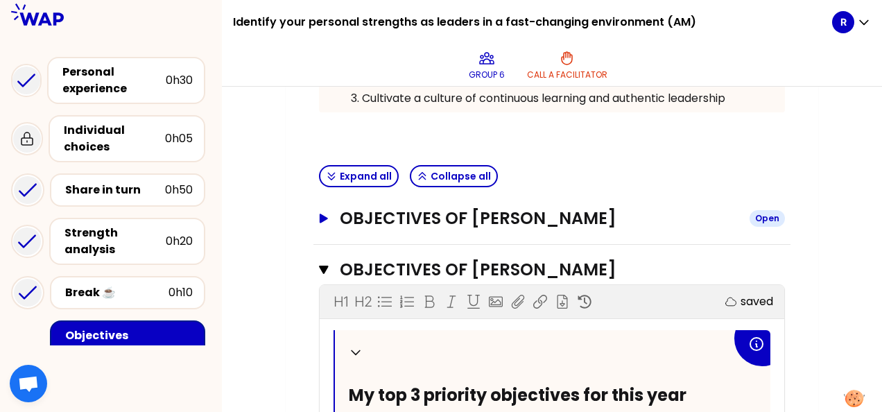
click at [322, 215] on icon "button" at bounding box center [324, 218] width 8 height 9
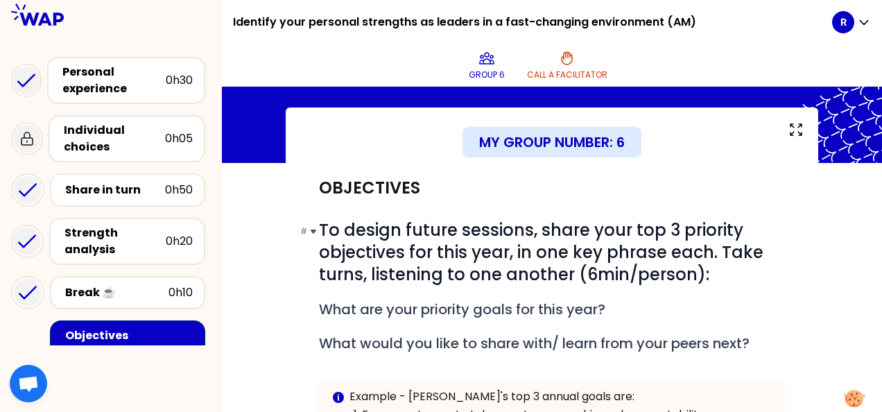
scroll to position [265, 0]
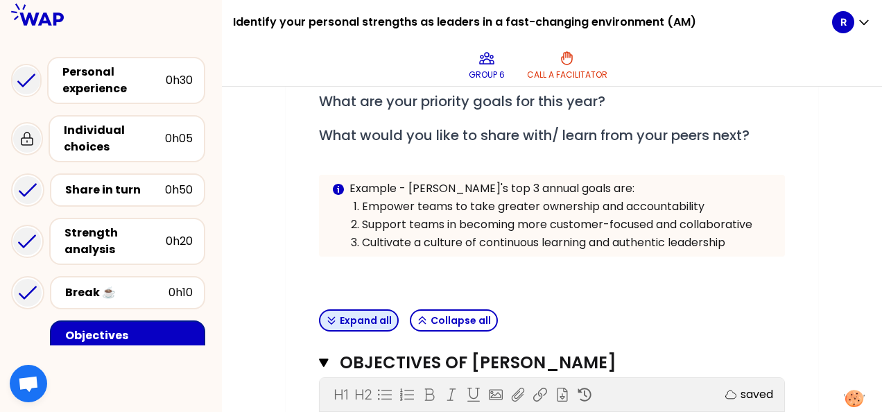
click at [370, 318] on button "Expand all" at bounding box center [359, 320] width 80 height 22
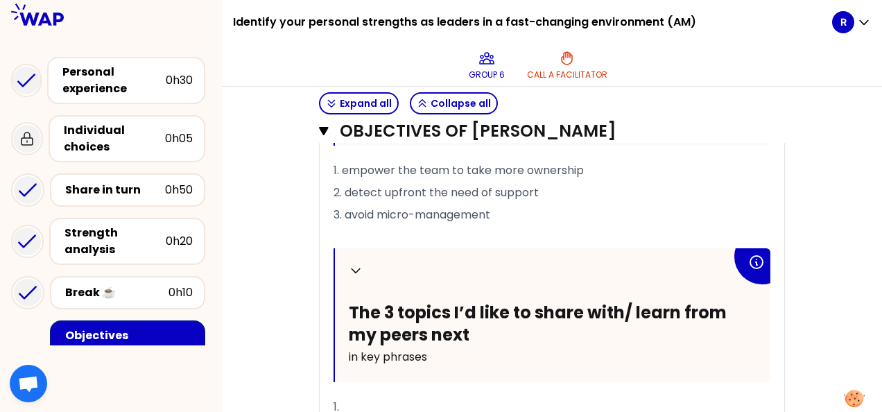
scroll to position [733, 0]
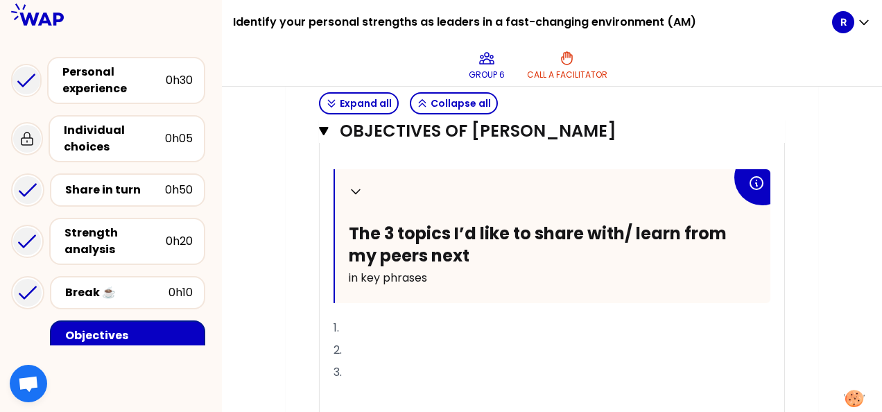
click at [369, 318] on p "1." at bounding box center [551, 328] width 437 height 22
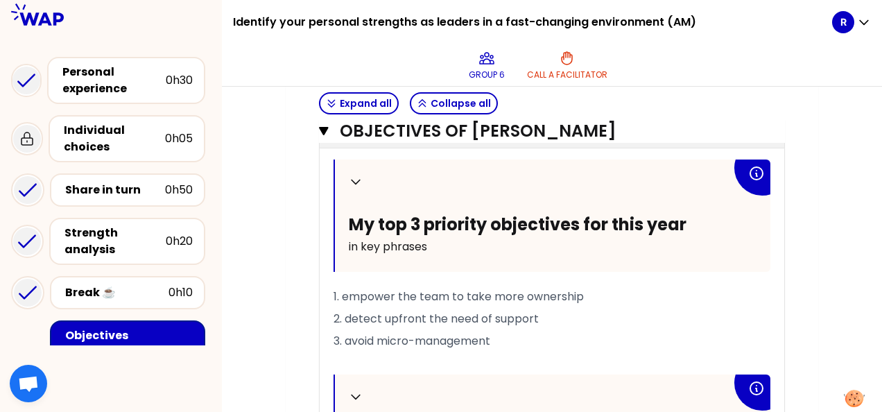
scroll to position [525, 0]
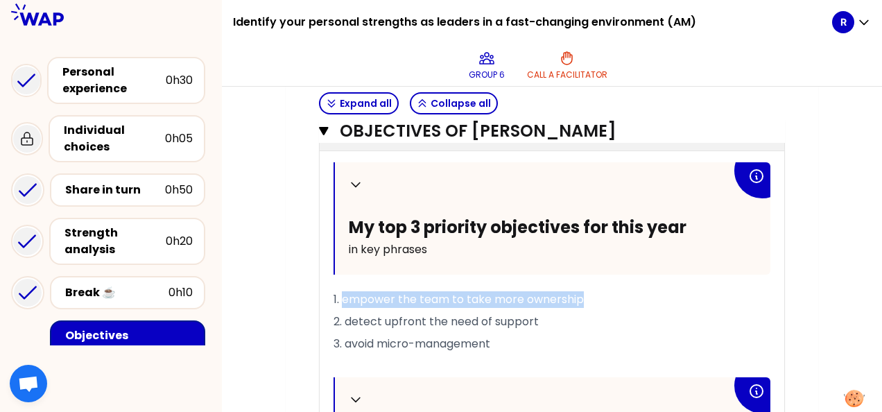
drag, startPoint x: 342, startPoint y: 293, endPoint x: 593, endPoint y: 299, distance: 251.1
click at [593, 299] on p "1. empower the team to take more ownership" at bounding box center [551, 299] width 437 height 22
copy span "empower the team to take more ownership"
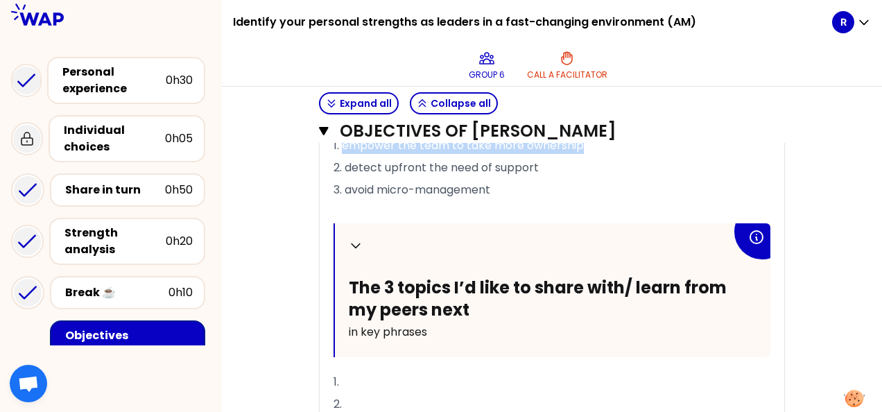
scroll to position [803, 0]
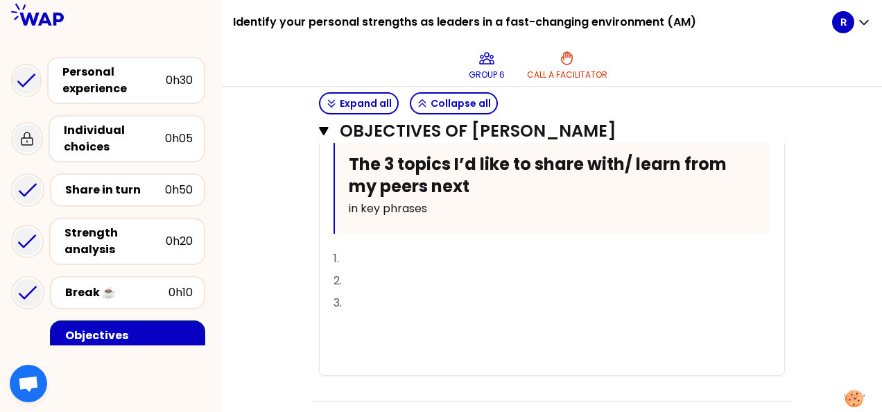
click at [383, 248] on p "1." at bounding box center [551, 258] width 437 height 22
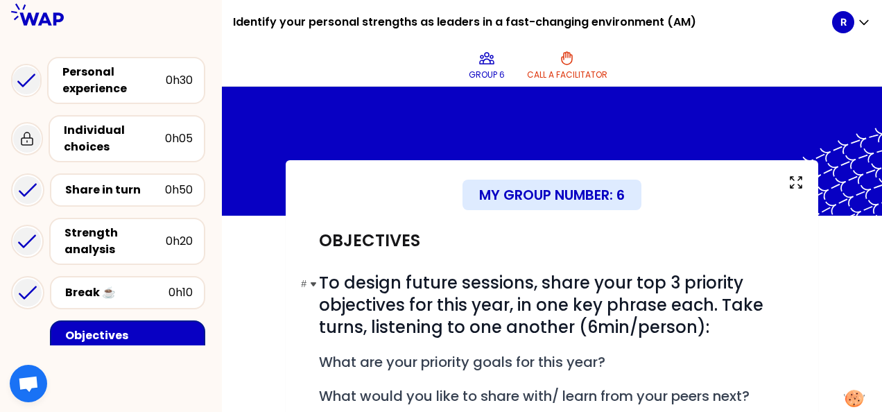
scroll to position [0, 0]
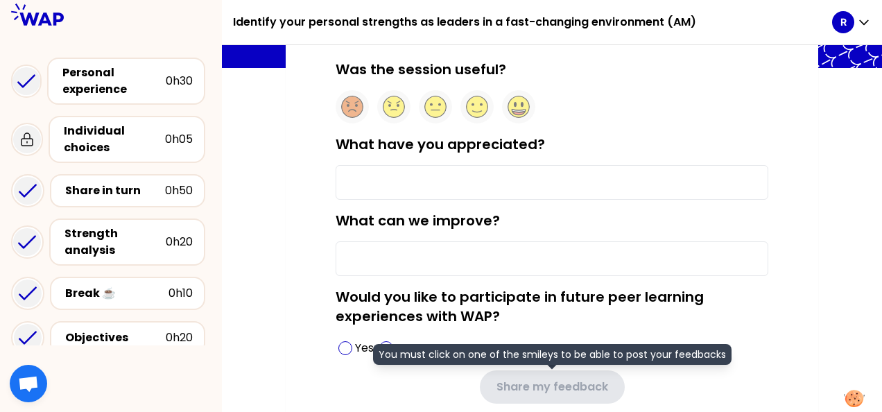
scroll to position [34, 0]
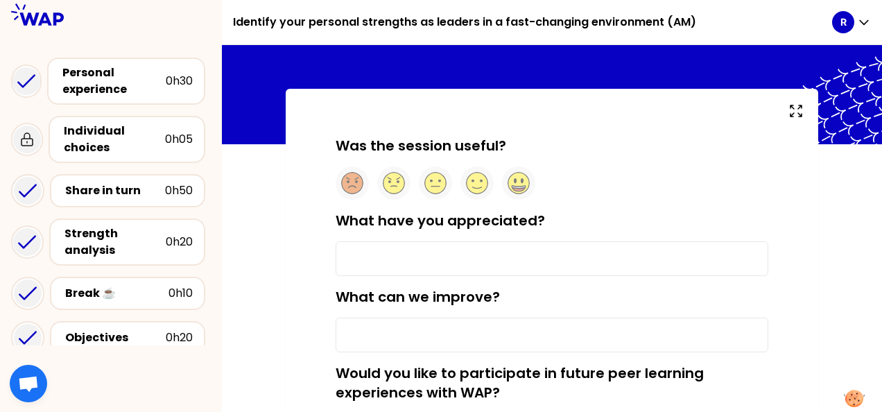
click at [358, 327] on input "What can we improve?" at bounding box center [552, 335] width 433 height 35
click at [474, 184] on circle at bounding box center [477, 183] width 21 height 21
click at [375, 254] on input "What have you appreciated?" at bounding box center [552, 258] width 433 height 35
type input "Real case study"
click at [415, 334] on input "What can we improve?" at bounding box center [552, 335] width 433 height 35
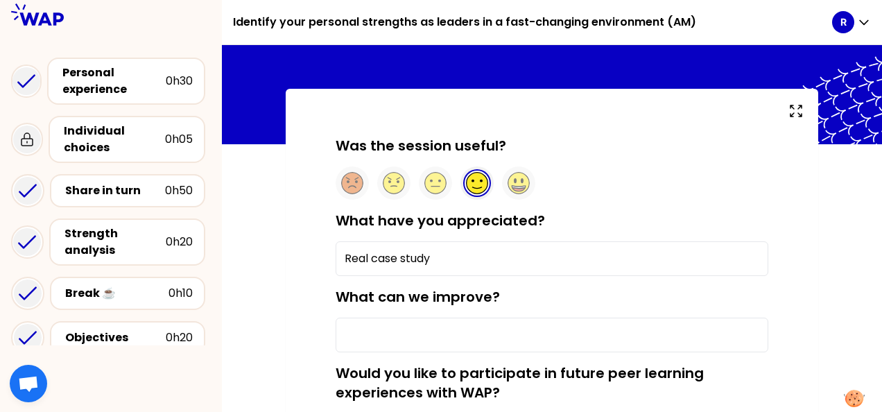
type input "l"
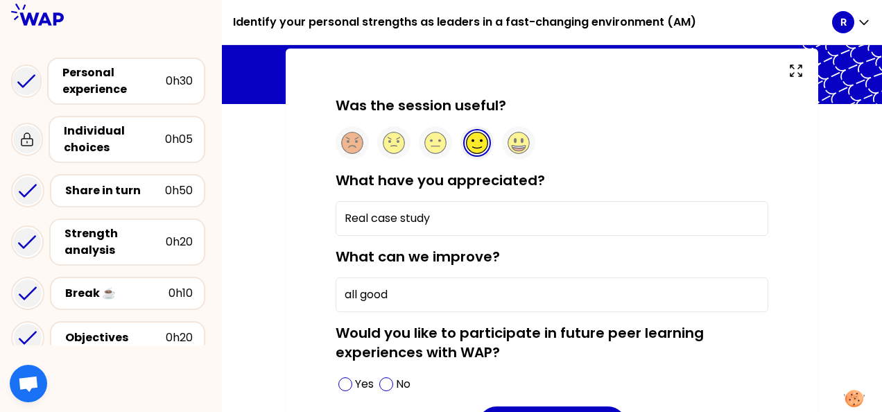
scroll to position [103, 0]
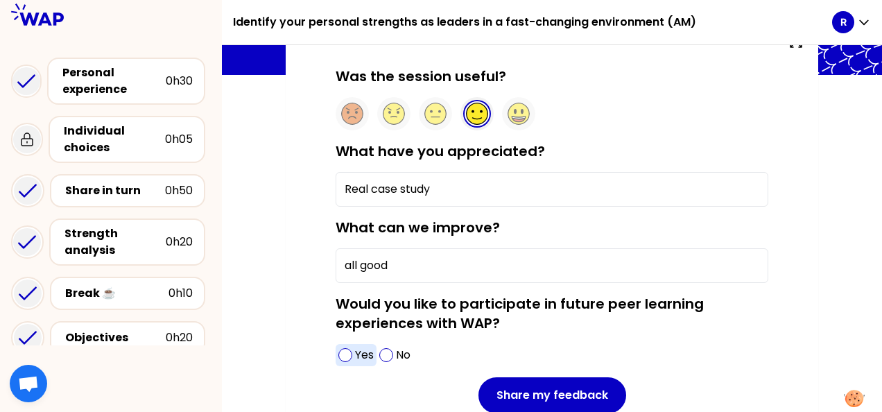
type input "all good"
click at [347, 354] on span at bounding box center [345, 355] width 14 height 14
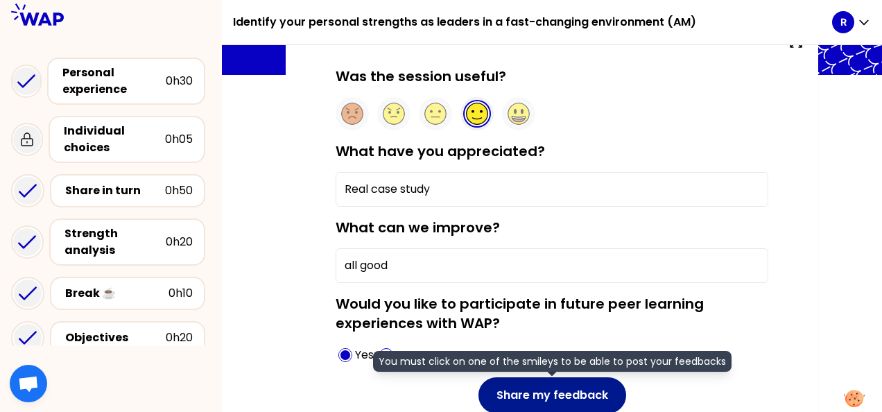
click at [537, 388] on button "Share my feedback" at bounding box center [552, 395] width 148 height 36
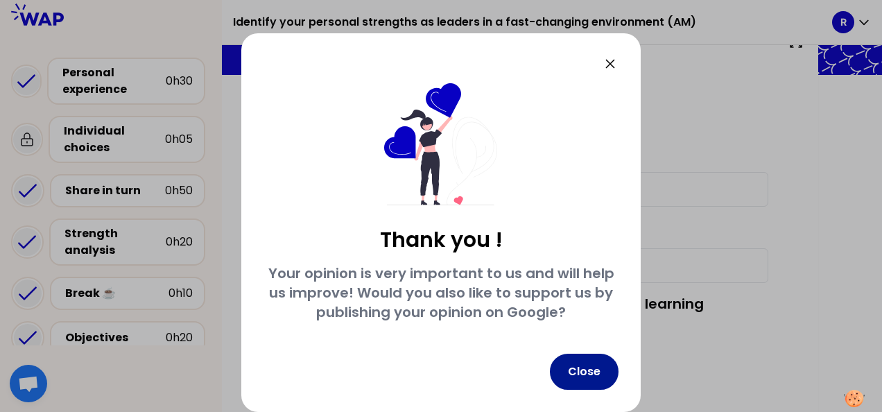
click at [585, 370] on button "Close" at bounding box center [584, 372] width 69 height 36
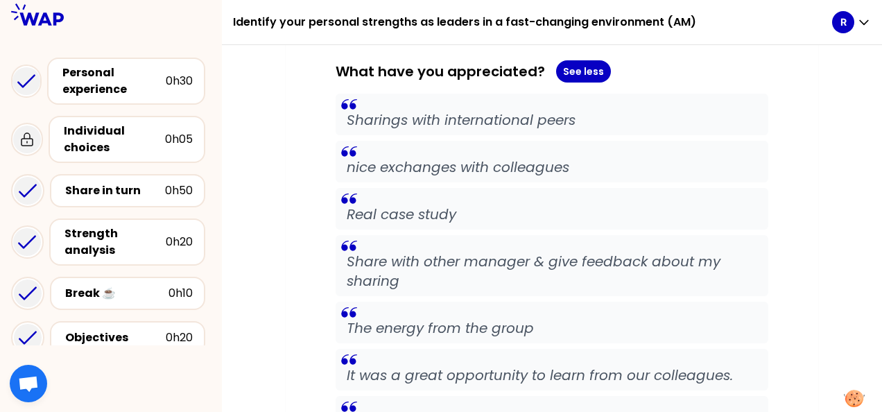
scroll to position [311, 0]
